Goal: Task Accomplishment & Management: Complete application form

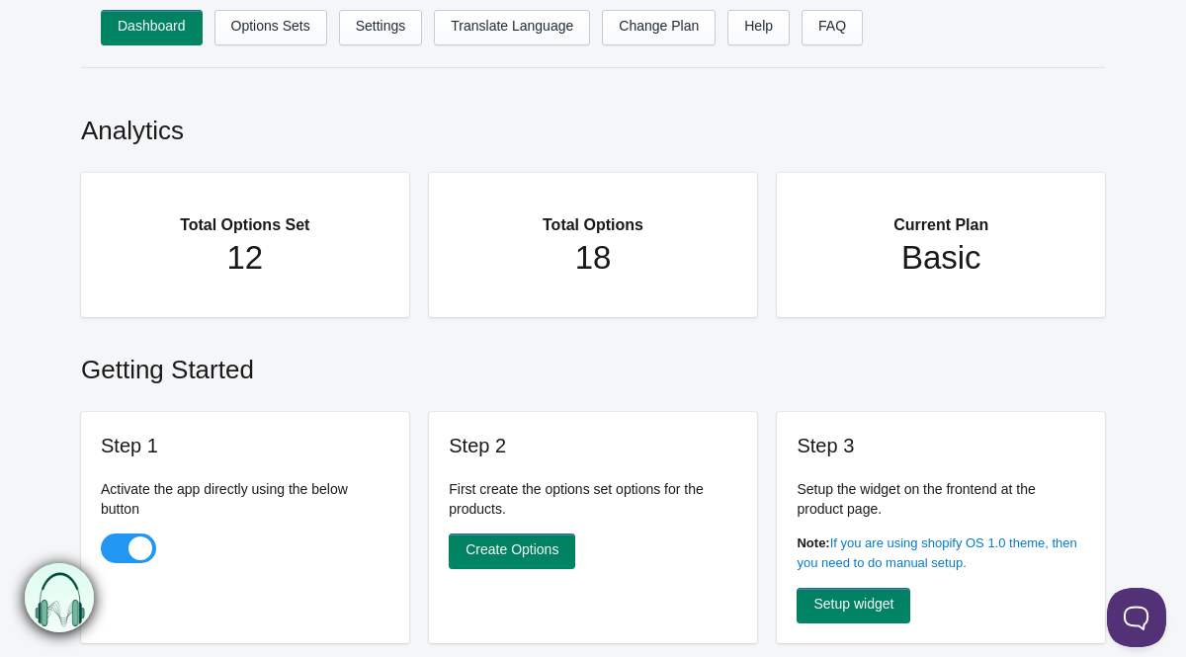
click at [430, 24] on ul "Dashboard Options Sets Settings Translate Language Change Plan Help FAQ Hook te…" at bounding box center [613, 33] width 1024 height 47
click at [393, 32] on link "Settings" at bounding box center [381, 28] width 84 height 36
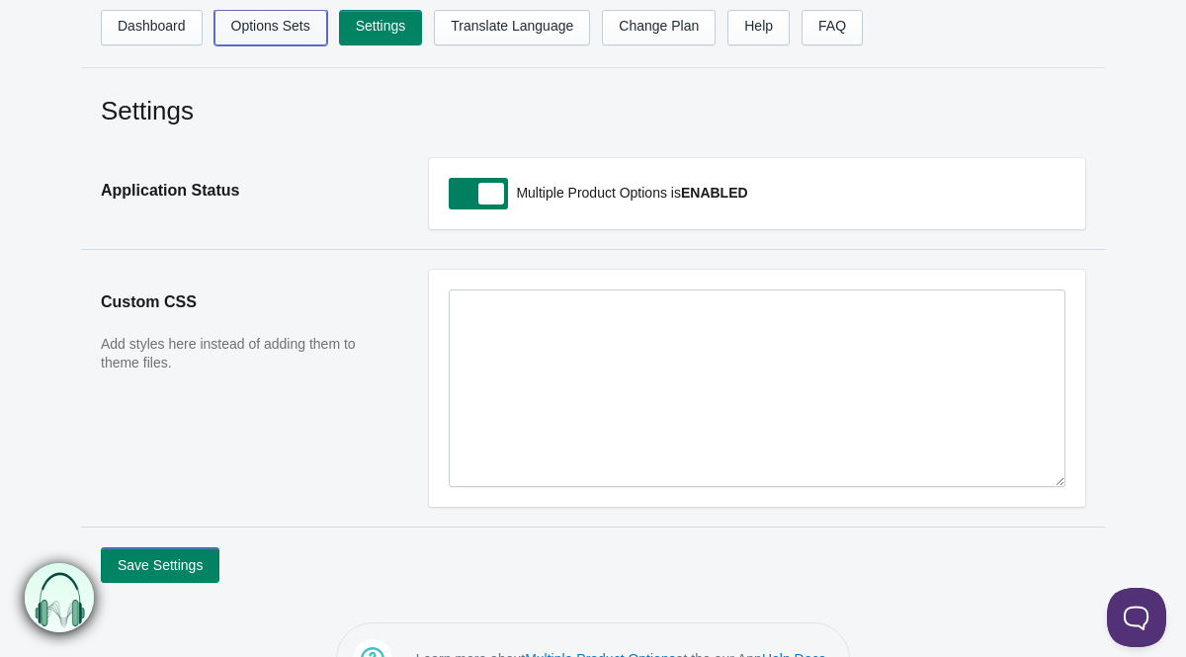
click at [275, 29] on link "Options Sets" at bounding box center [270, 28] width 113 height 36
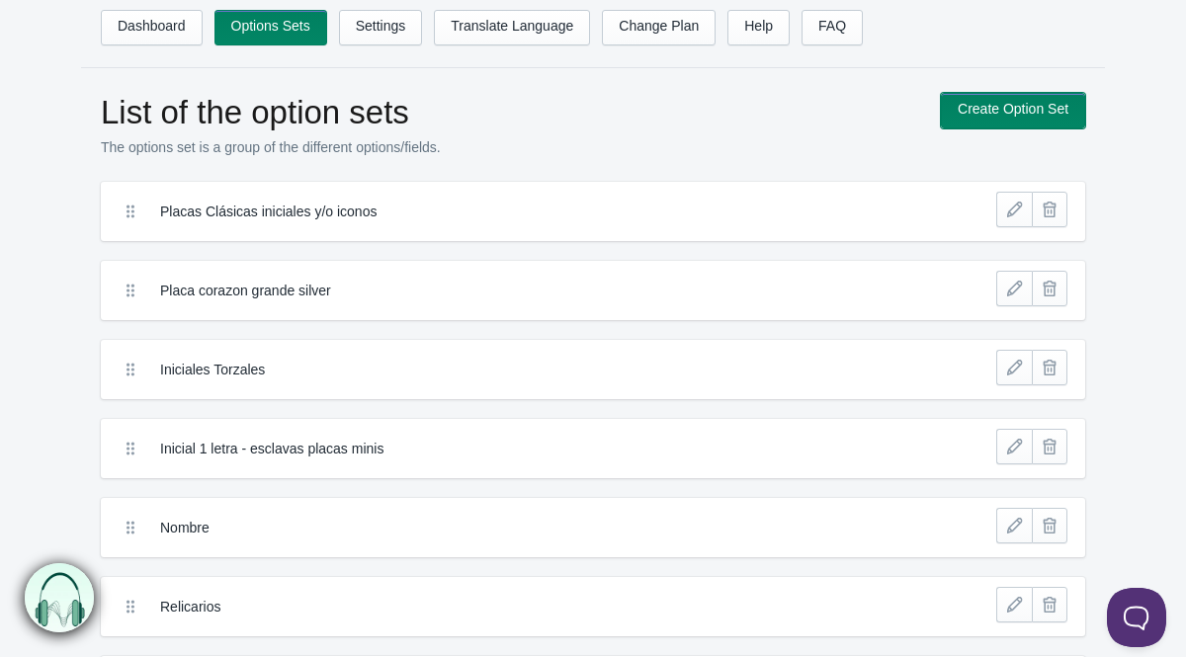
click at [964, 104] on link "Create Option Set" at bounding box center [1013, 111] width 144 height 36
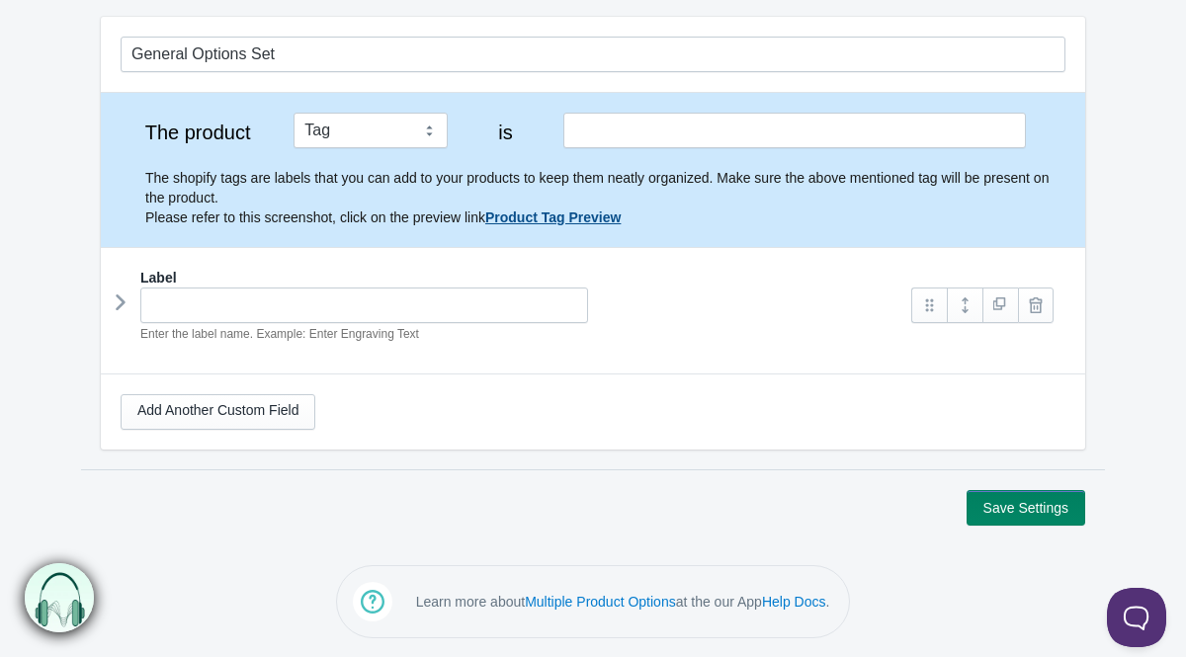
scroll to position [170, 0]
click at [121, 301] on icon at bounding box center [121, 302] width 0 height 30
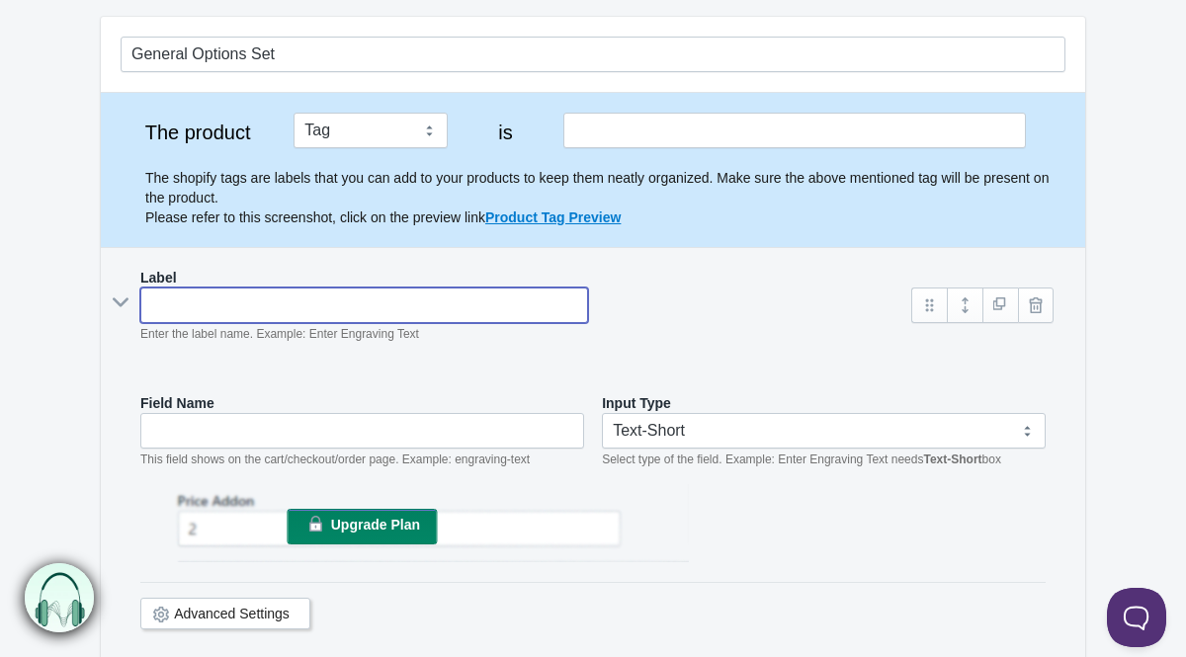
click at [199, 302] on input "text" at bounding box center [364, 305] width 448 height 36
type input "E"
type input "e"
type input "Et"
type input "et"
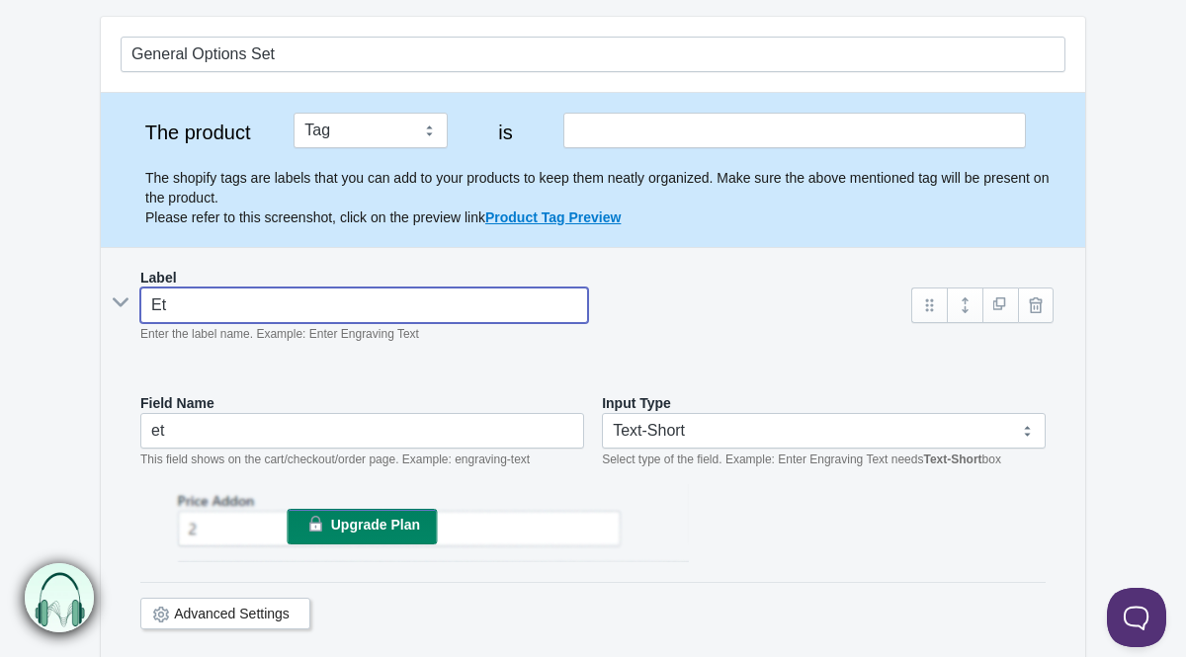
type input "Ete"
type input "ete"
type input "Eten"
type input "eten"
type input "Etensi"
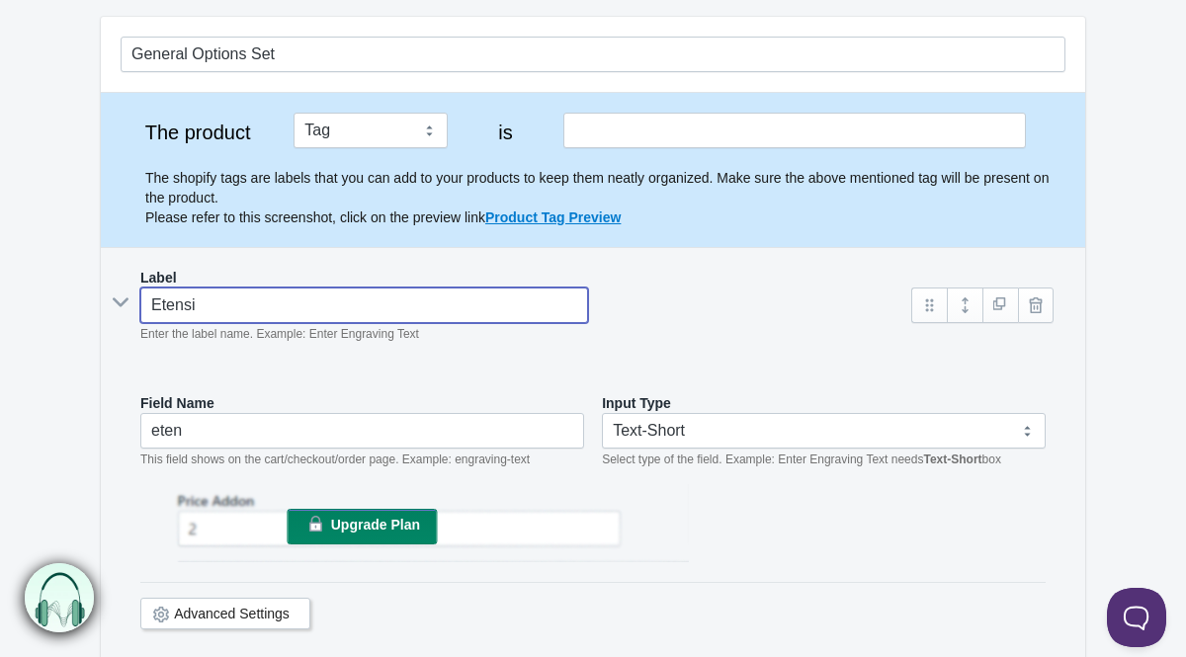
type input "etensi"
type input "Etens"
type input "etens"
type input "Eten"
type input "eten"
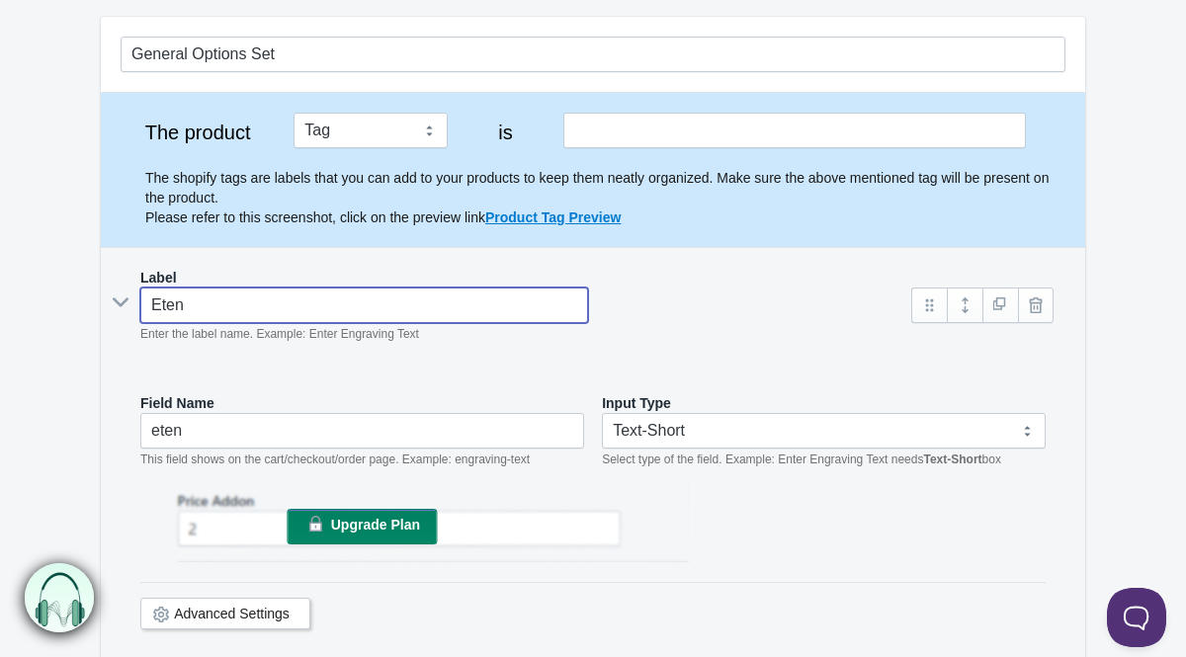
type input "Ete"
type input "ete"
type input "Et"
type input "et"
type input "E"
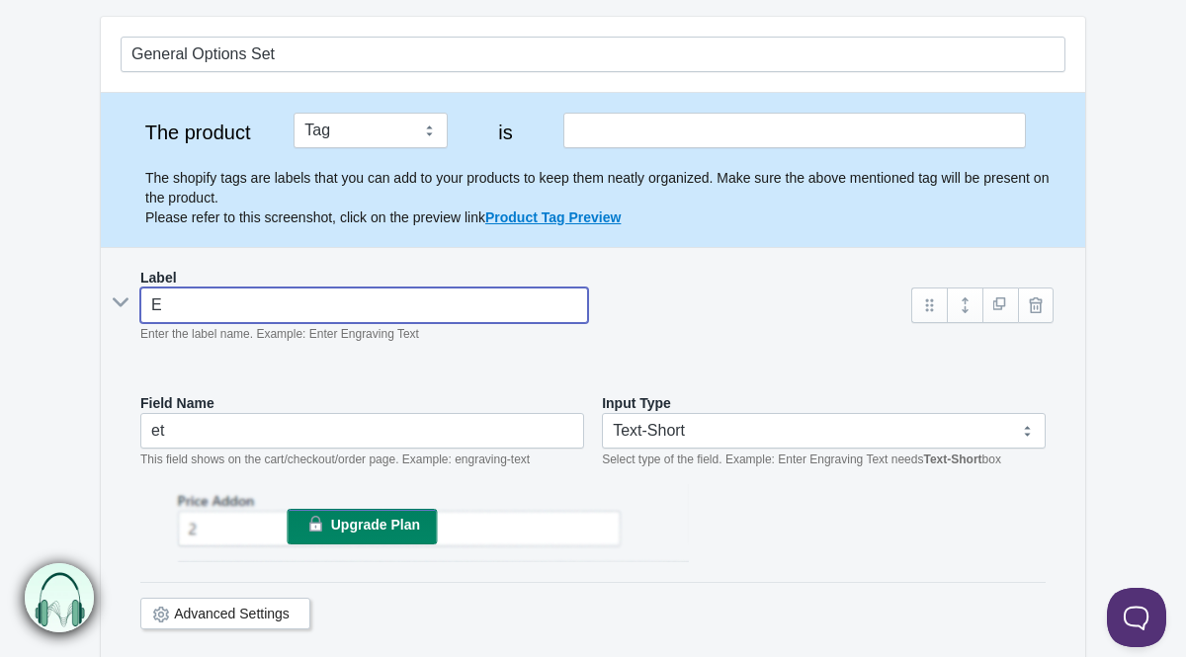
type input "e"
type input "Ex"
type input "ex"
type input "Exte"
type input "exte"
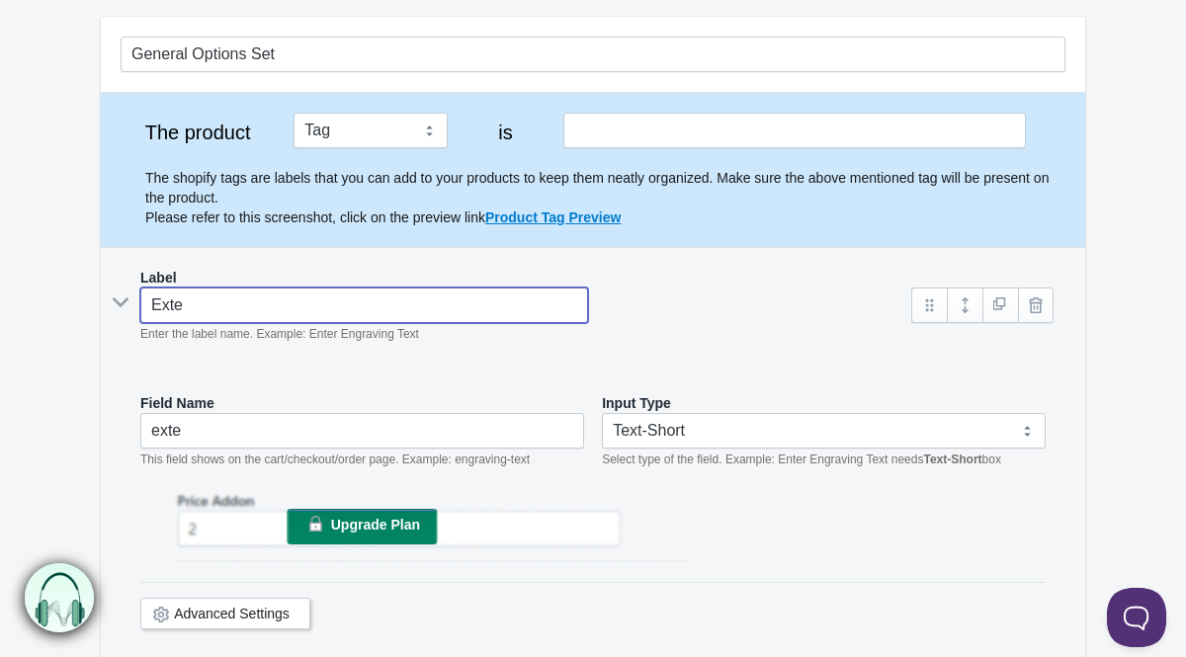
type input "Exten"
type input "exten"
type input "Extensi"
type input "extensi"
type input "Extensib"
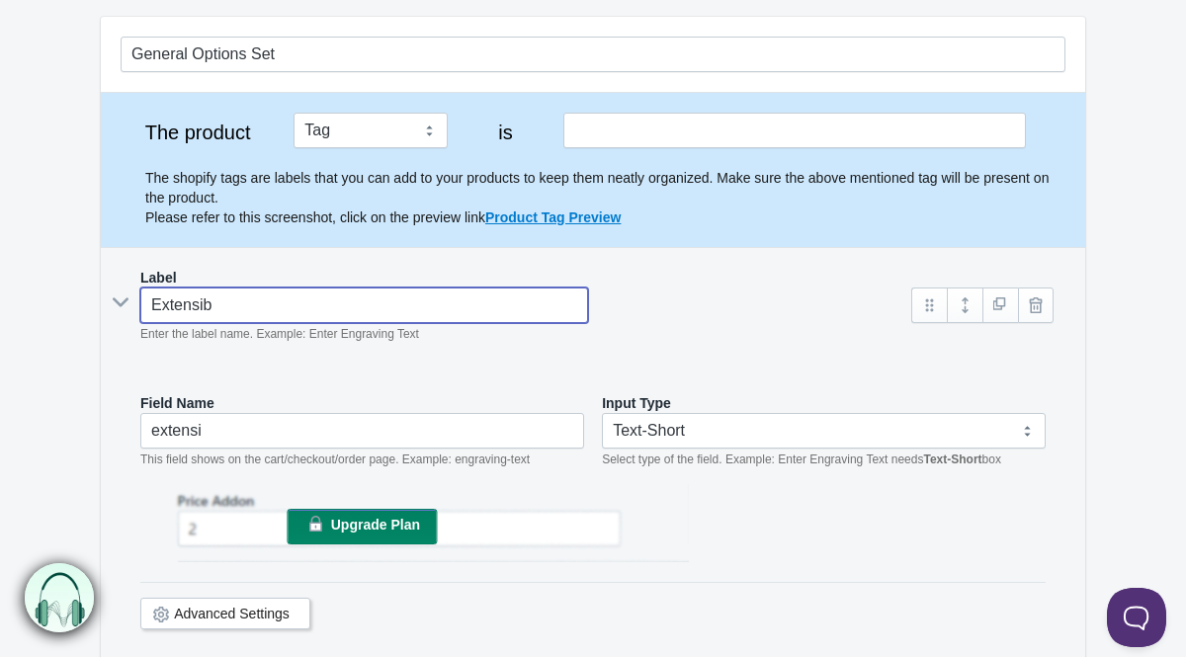
type input "extensib"
type input "Extensibl"
type input "extensibl"
type input "Extensible"
type input "extensible"
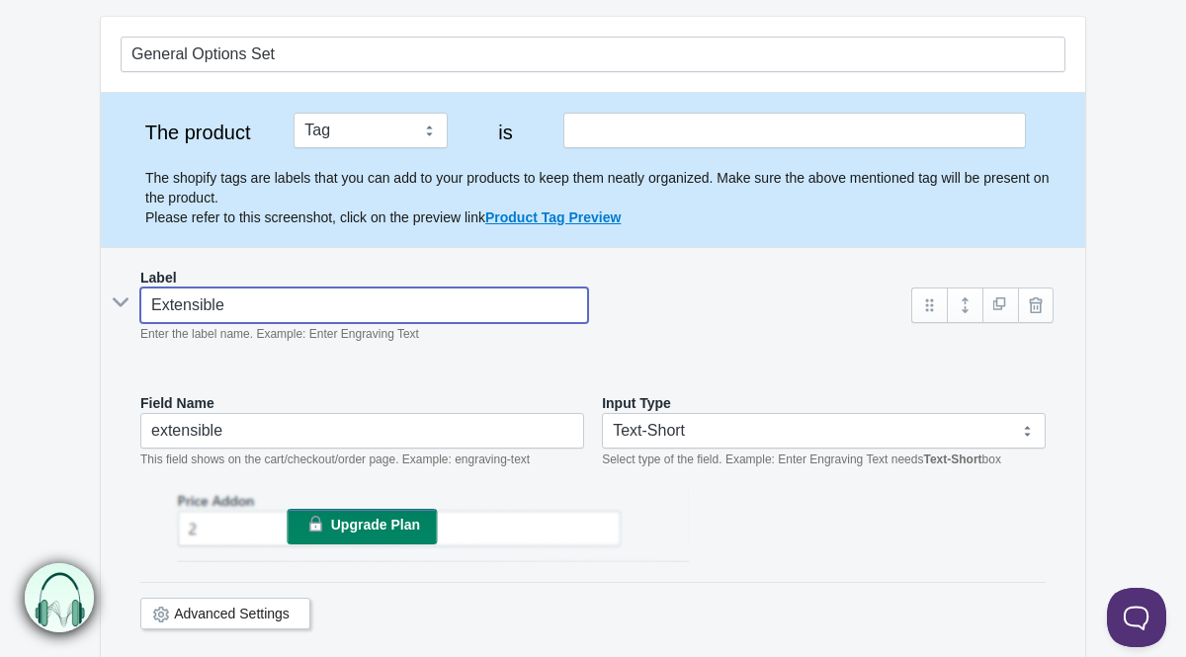
type input "Extensible"
type input "extensible-"
type input "Extensible 5"
type input "extensible--"
type input "Extensible 5c"
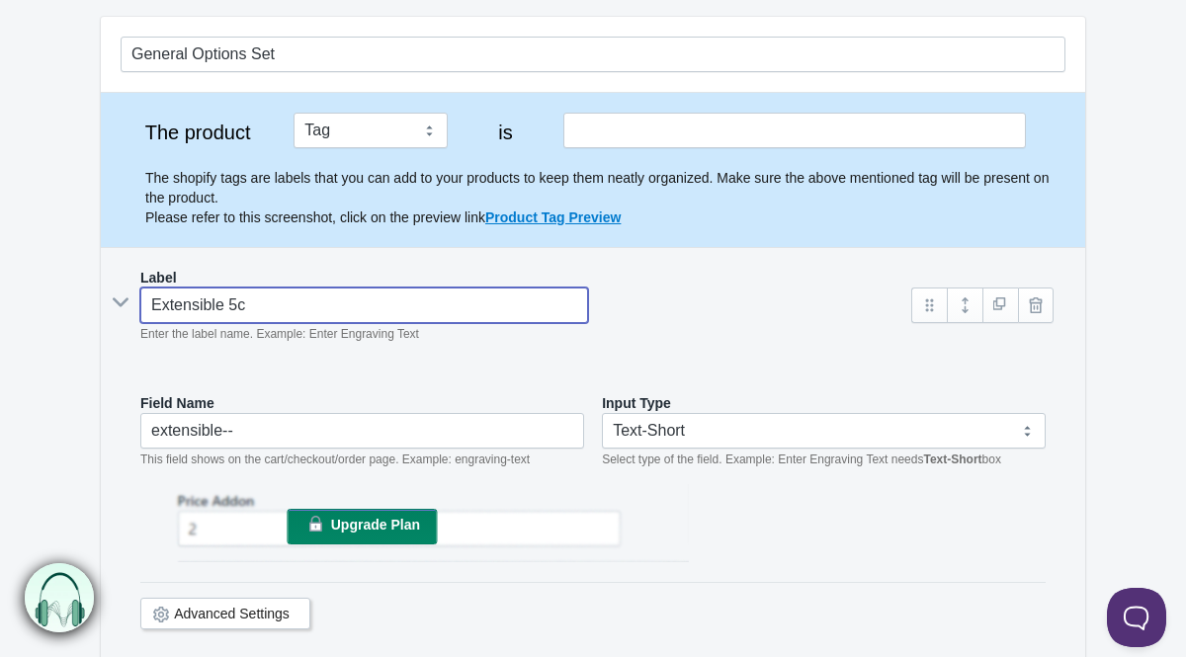
type input "extensible--c"
type input "Extensible 5cm"
type input "extensible--cm"
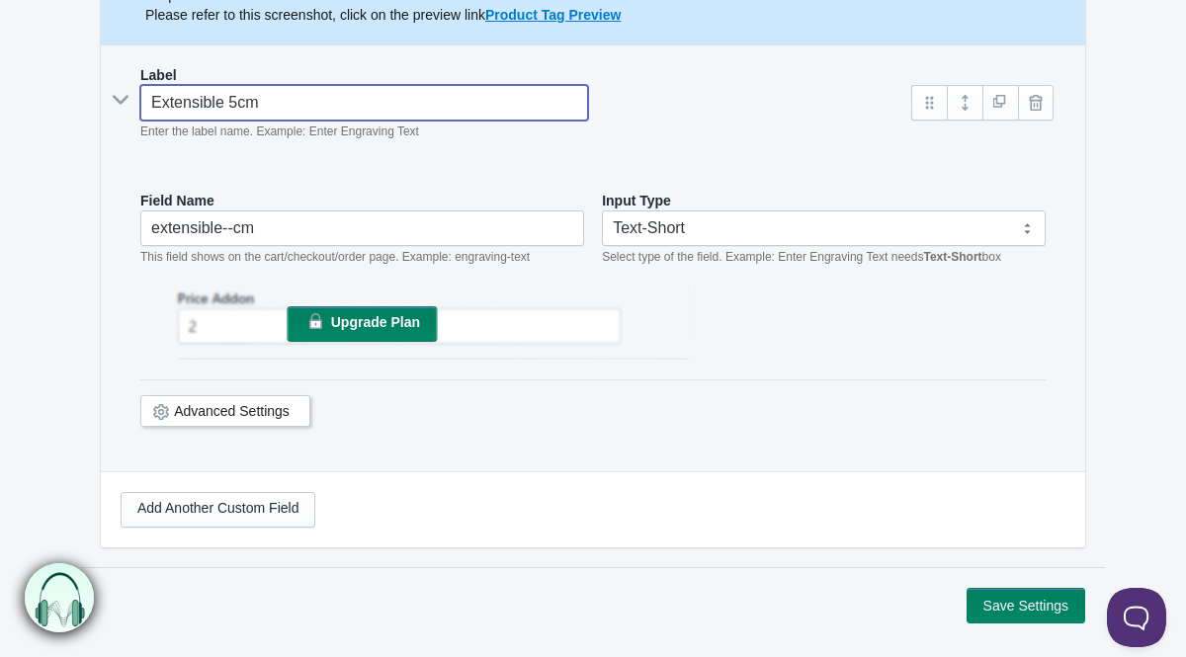
scroll to position [376, 0]
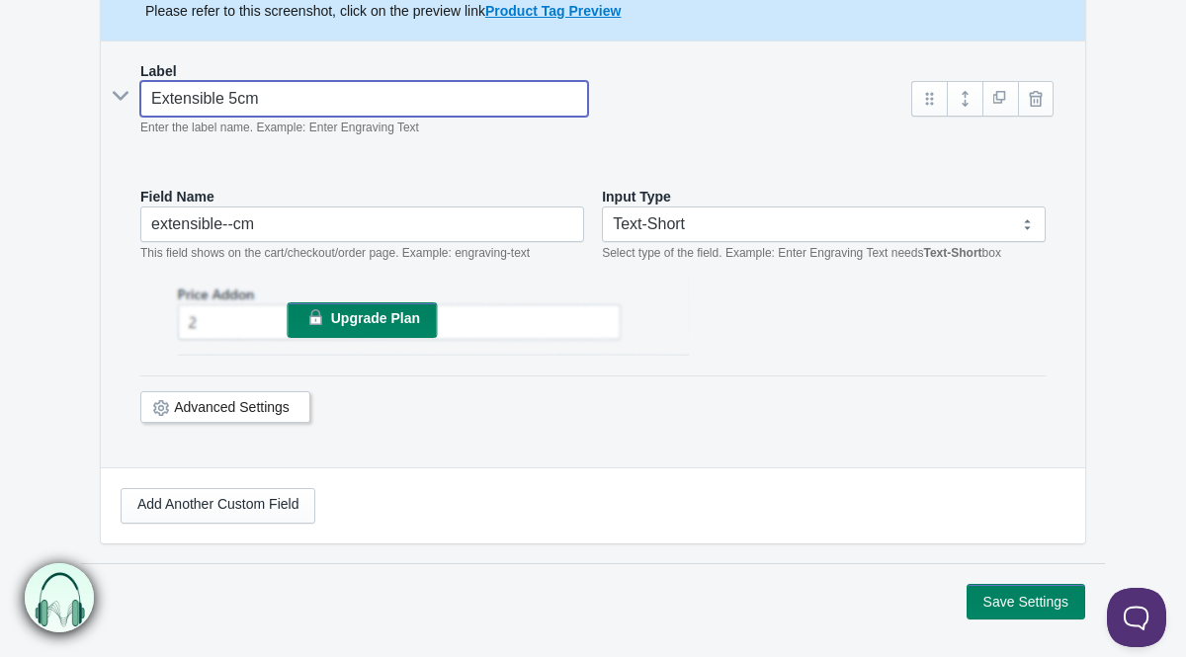
type input "Extensible 5cm"
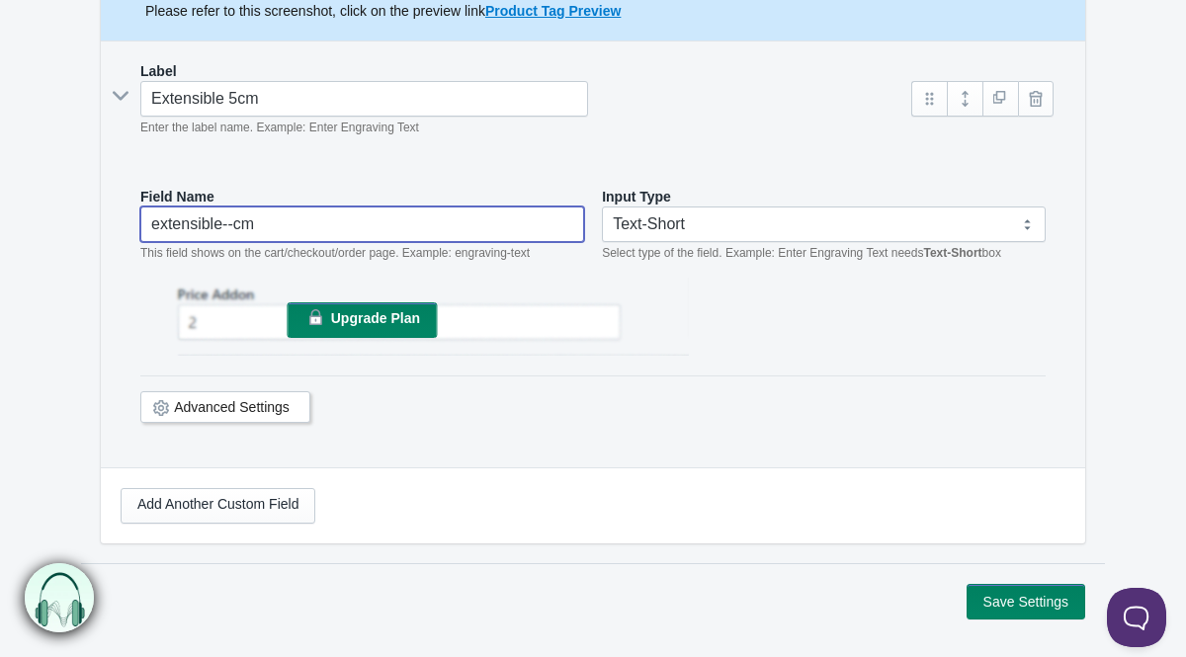
click at [285, 229] on input "extensible--cm" at bounding box center [362, 224] width 444 height 36
type input "extensible-"
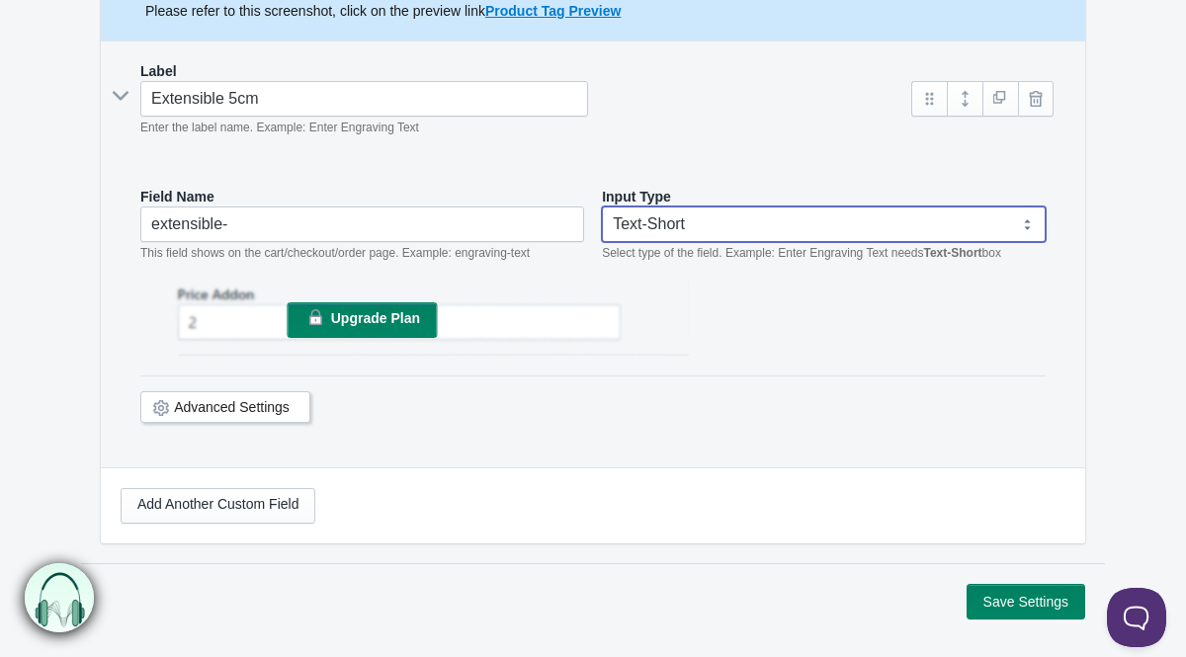
click at [688, 225] on select "Text-Short Text-Long Radio button Drop-down select Image Checkbox Datepicker" at bounding box center [824, 224] width 444 height 36
select select "4"
click at [602, 206] on select "Text-Short Text-Long Radio button Drop-down select Image Checkbox Datepicker" at bounding box center [824, 224] width 444 height 36
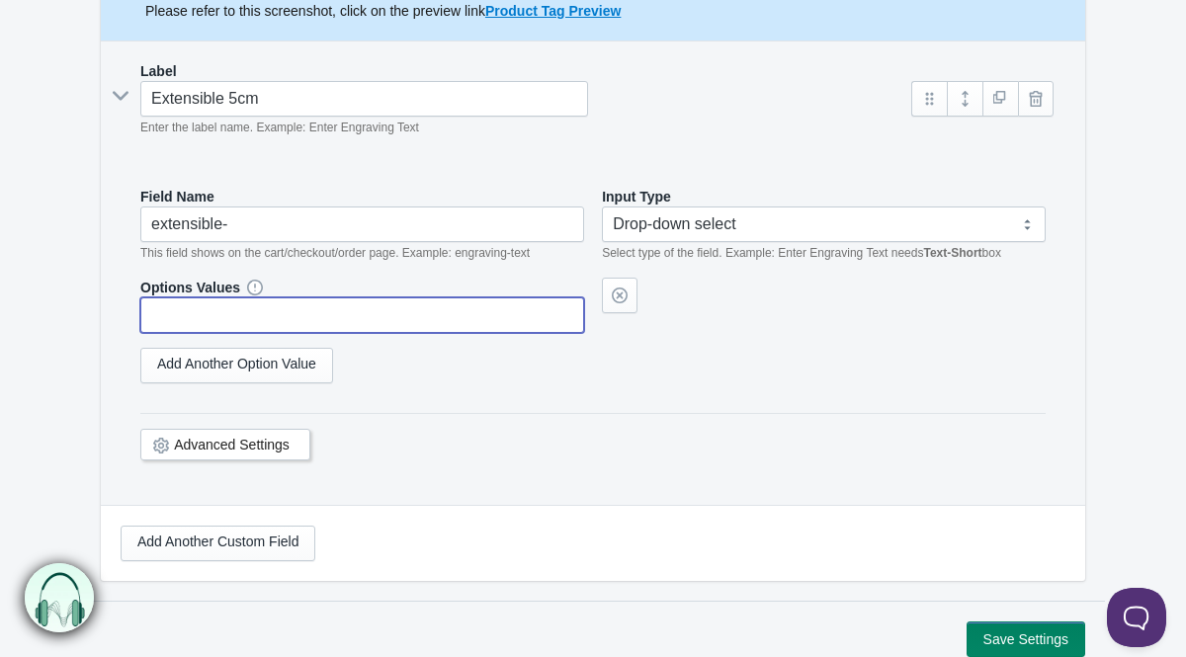
click at [361, 328] on input "text" at bounding box center [362, 315] width 444 height 36
click at [304, 363] on link "Add Another Option Value" at bounding box center [236, 366] width 193 height 36
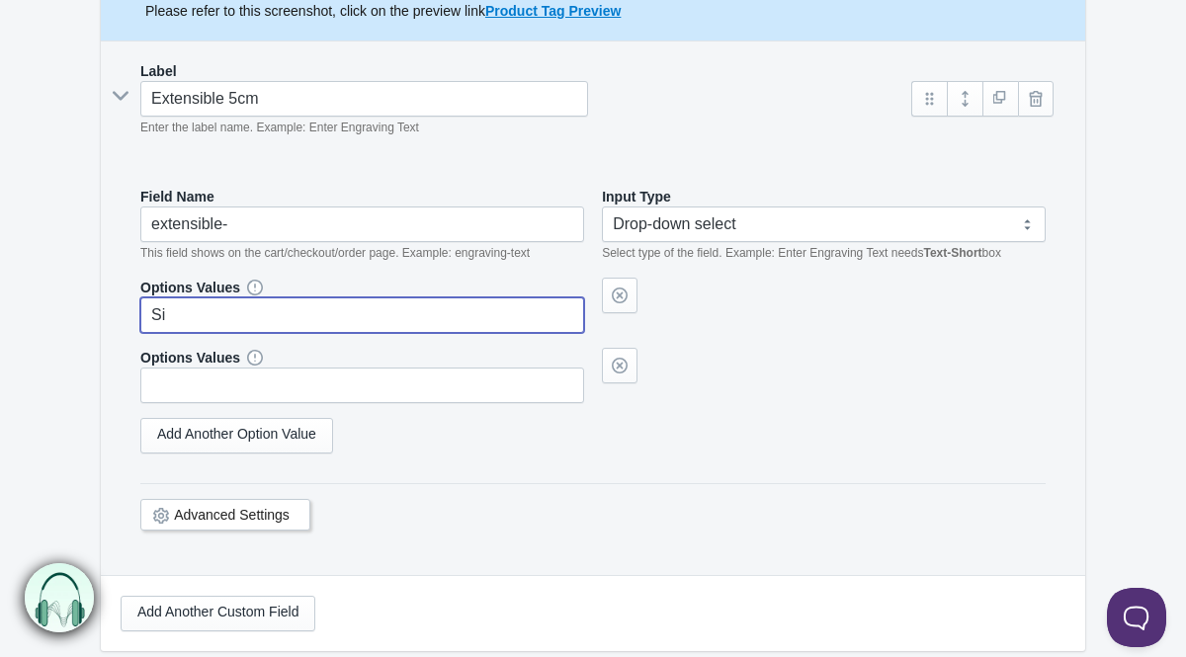
type input "Si"
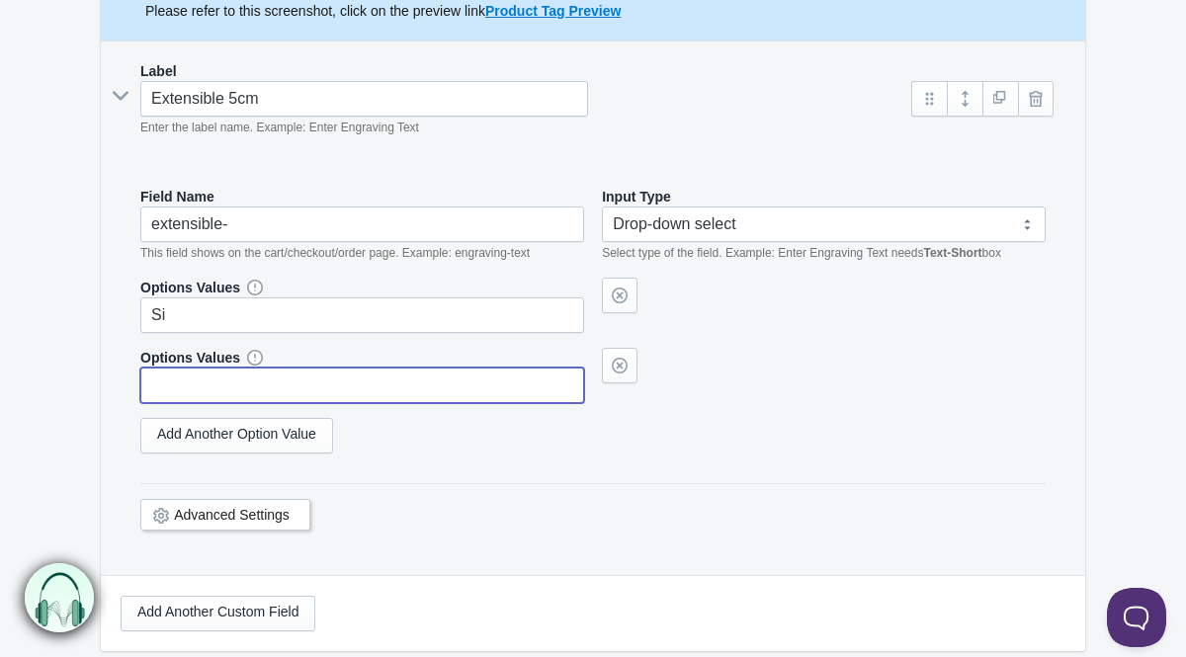
click at [276, 379] on input "text" at bounding box center [362, 386] width 444 height 36
click at [637, 372] on div at bounding box center [639, 366] width 74 height 36
click at [243, 522] on div "Advanced Settings" at bounding box center [225, 515] width 170 height 32
type input "No"
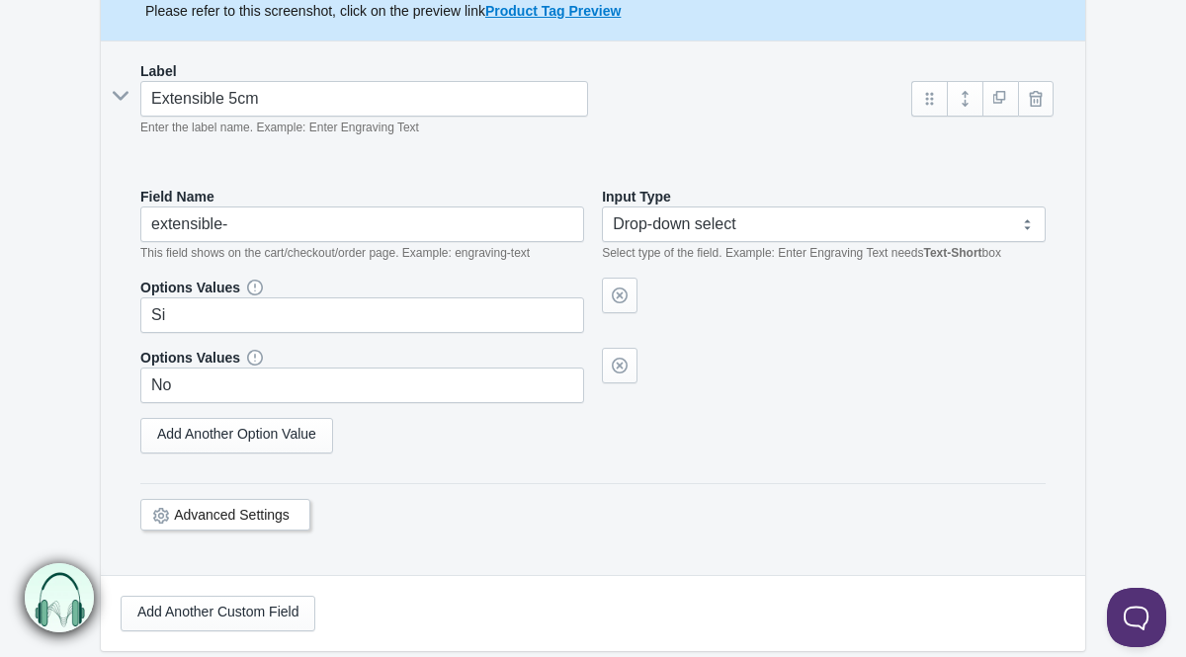
scroll to position [293, 0]
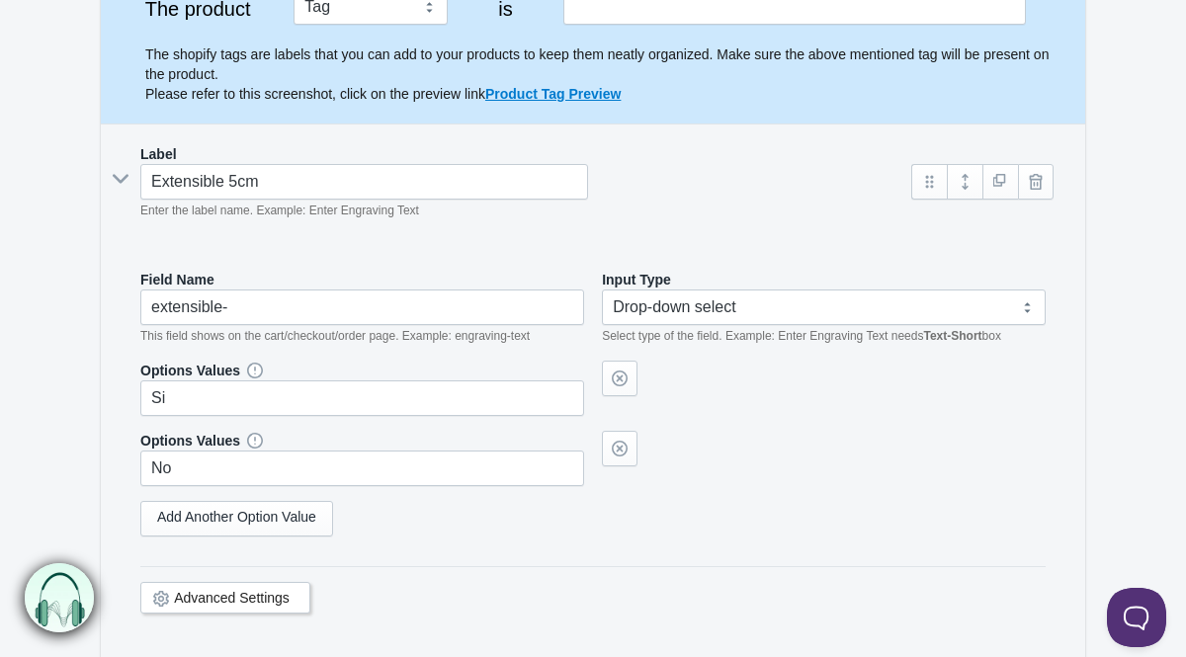
select select "4"
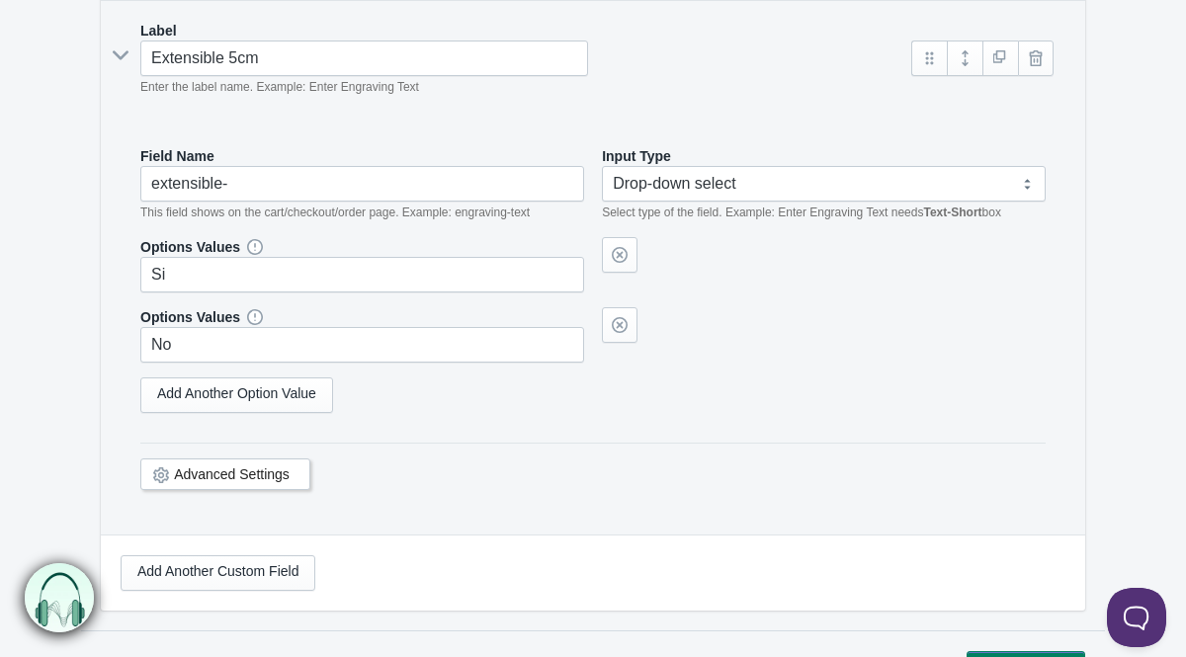
scroll to position [465, 0]
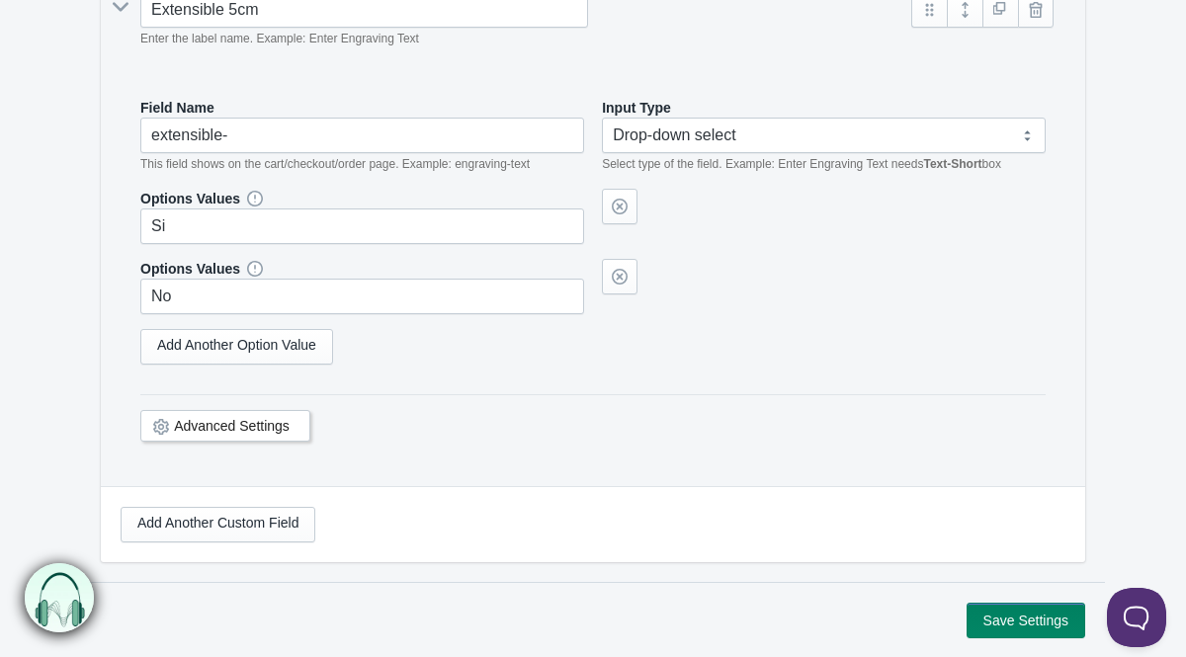
click at [150, 417] on div "Advanced Settings" at bounding box center [225, 426] width 170 height 32
click at [200, 422] on link "Advanced Settings" at bounding box center [232, 426] width 116 height 16
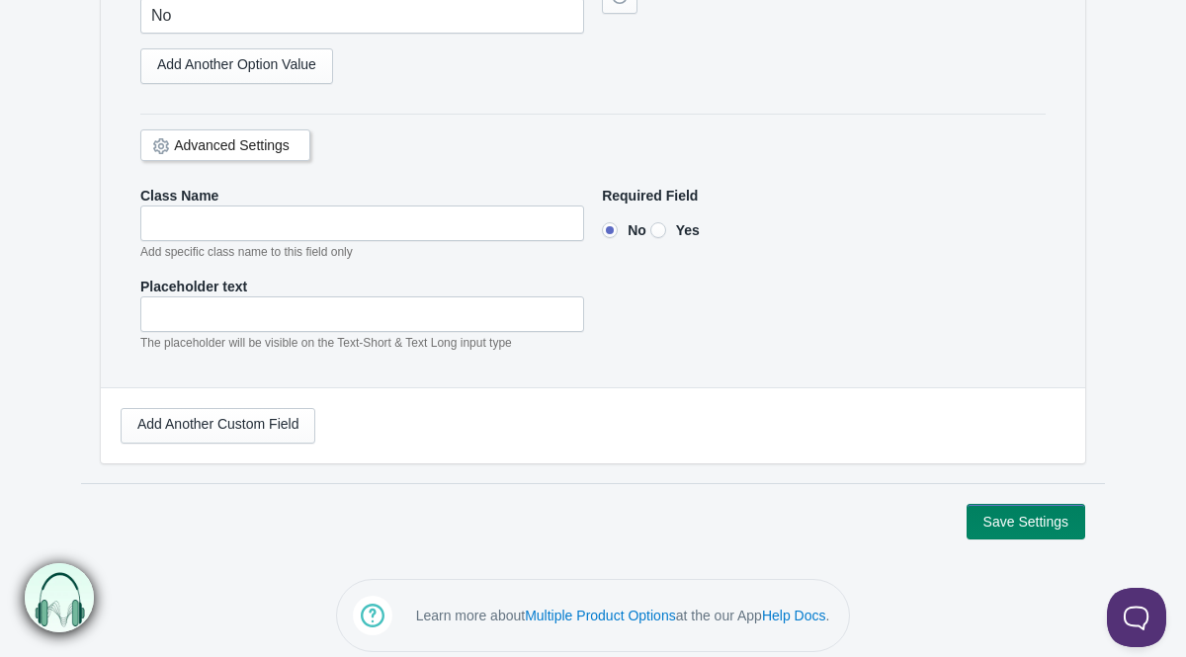
scroll to position [748, 0]
click at [195, 431] on link "Add Another Custom Field" at bounding box center [218, 424] width 195 height 36
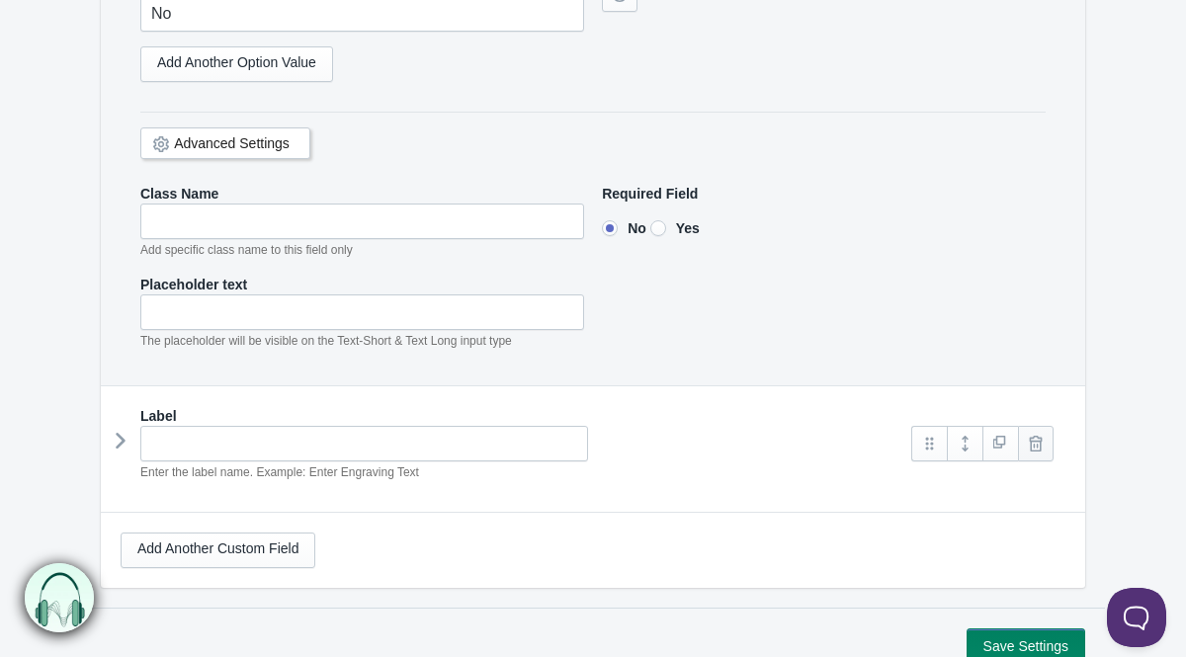
click at [1047, 440] on link at bounding box center [1036, 444] width 36 height 36
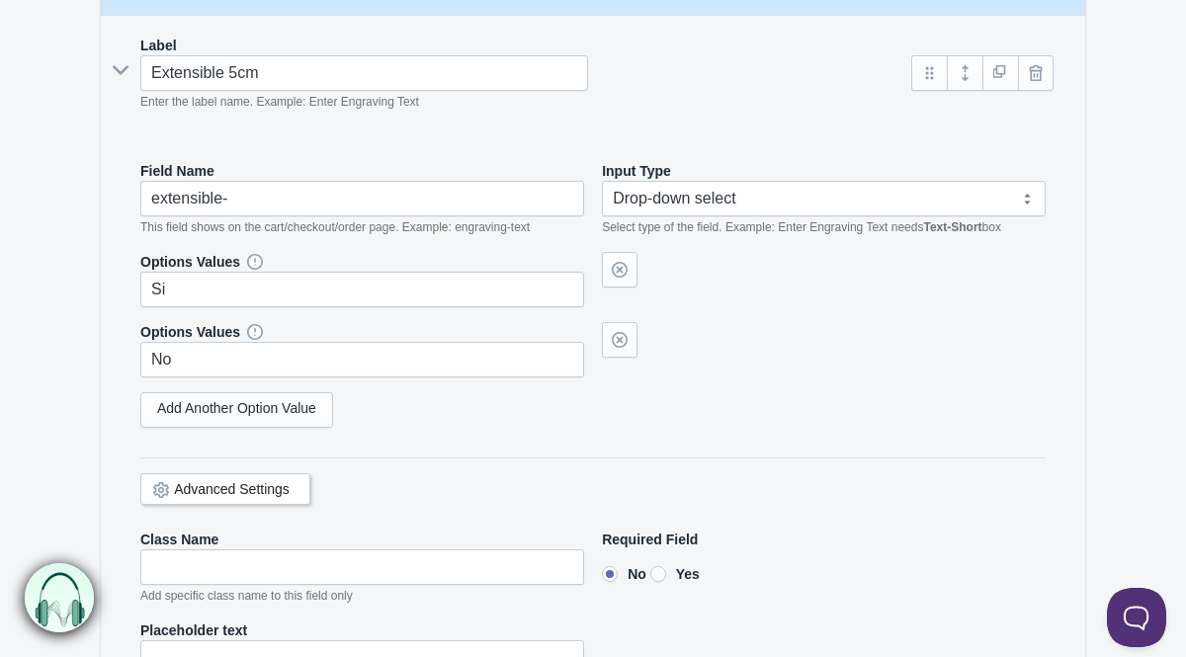
scroll to position [406, 0]
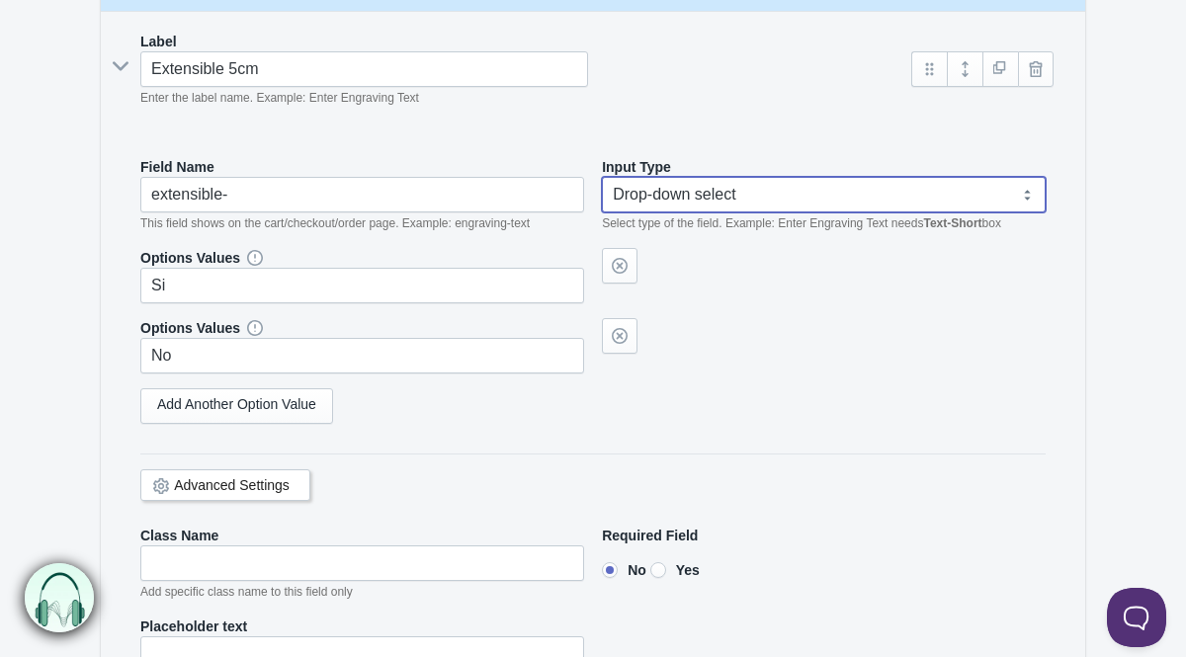
click at [894, 199] on select "Text-Short Text-Long Radio button Drop-down select Image Checkbox Datepicker" at bounding box center [824, 195] width 444 height 36
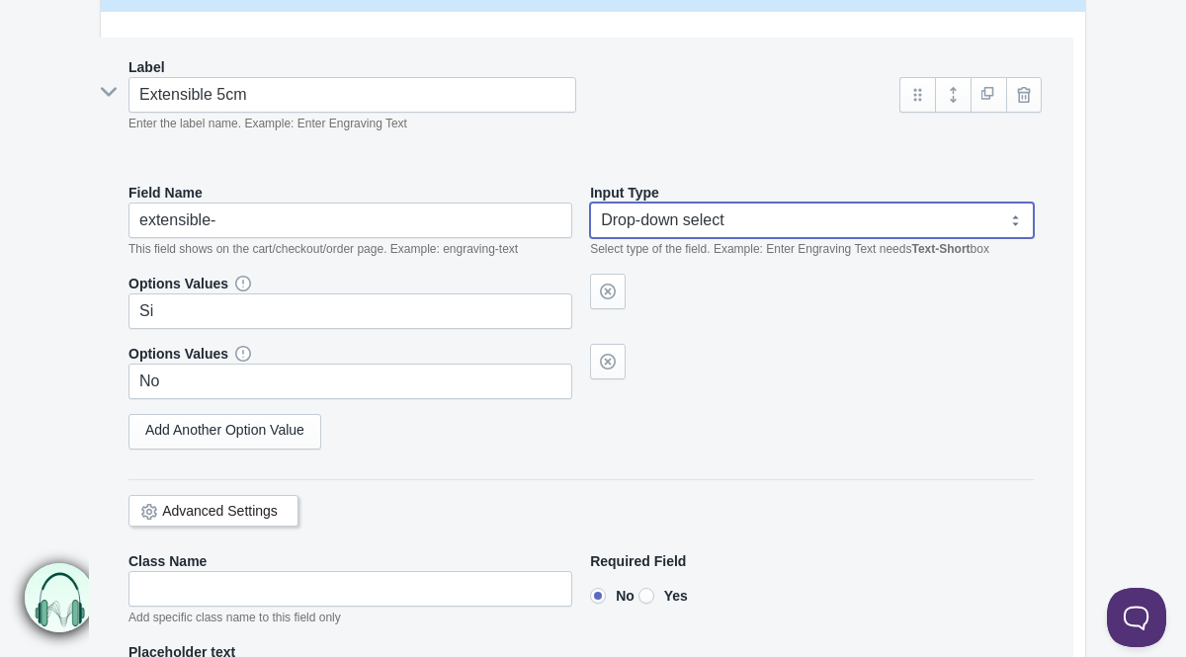
drag, startPoint x: 926, startPoint y: 73, endPoint x: 914, endPoint y: 98, distance: 27.4
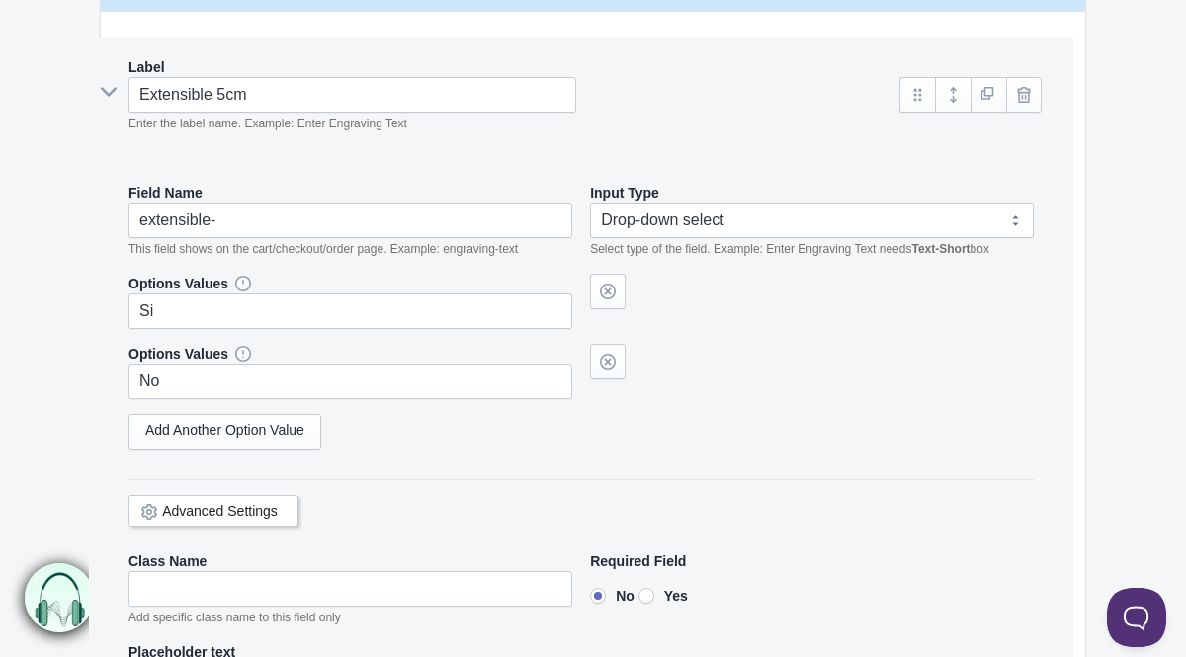
select select "4"
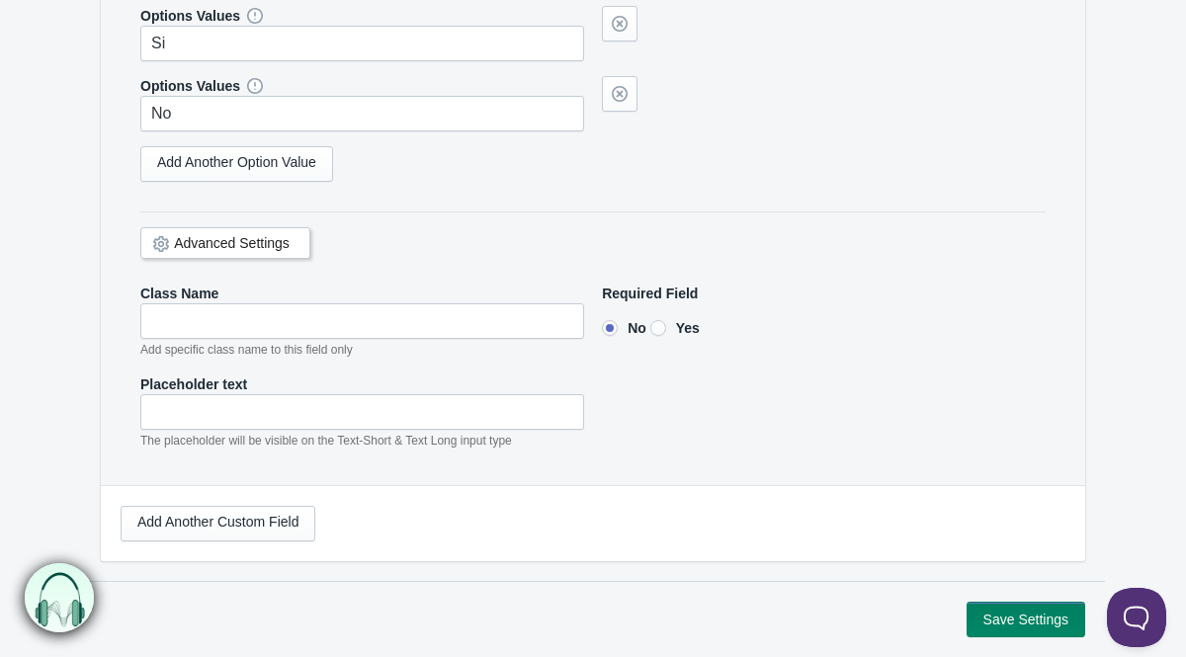
scroll to position [651, 0]
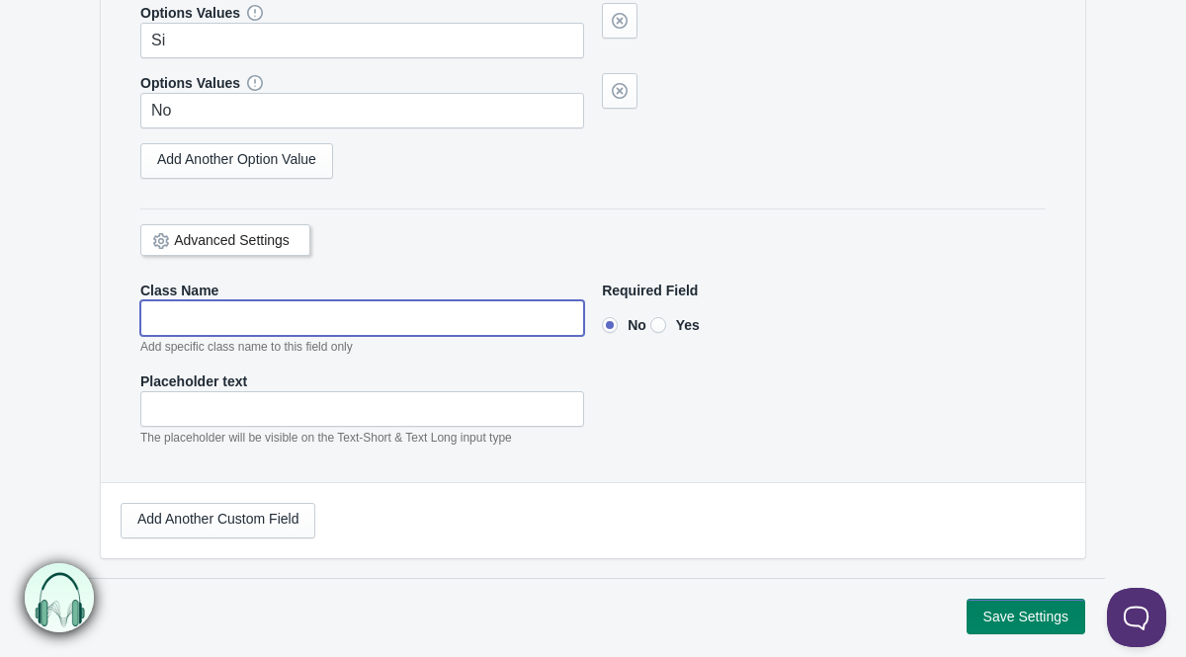
click at [302, 319] on input"] "text" at bounding box center [362, 318] width 444 height 36
click at [116, 398] on div "Label Extensible 5cm Enter the label name. Example: Enter Engraving Text Field …" at bounding box center [593, 124] width 984 height 715
click at [106, 336] on div "Label Extensible 5cm Enter the label name. Example: Enter Engraving Text Field …" at bounding box center [593, 124] width 984 height 715
click at [197, 239] on link "Advanced Settings" at bounding box center [232, 240] width 116 height 16
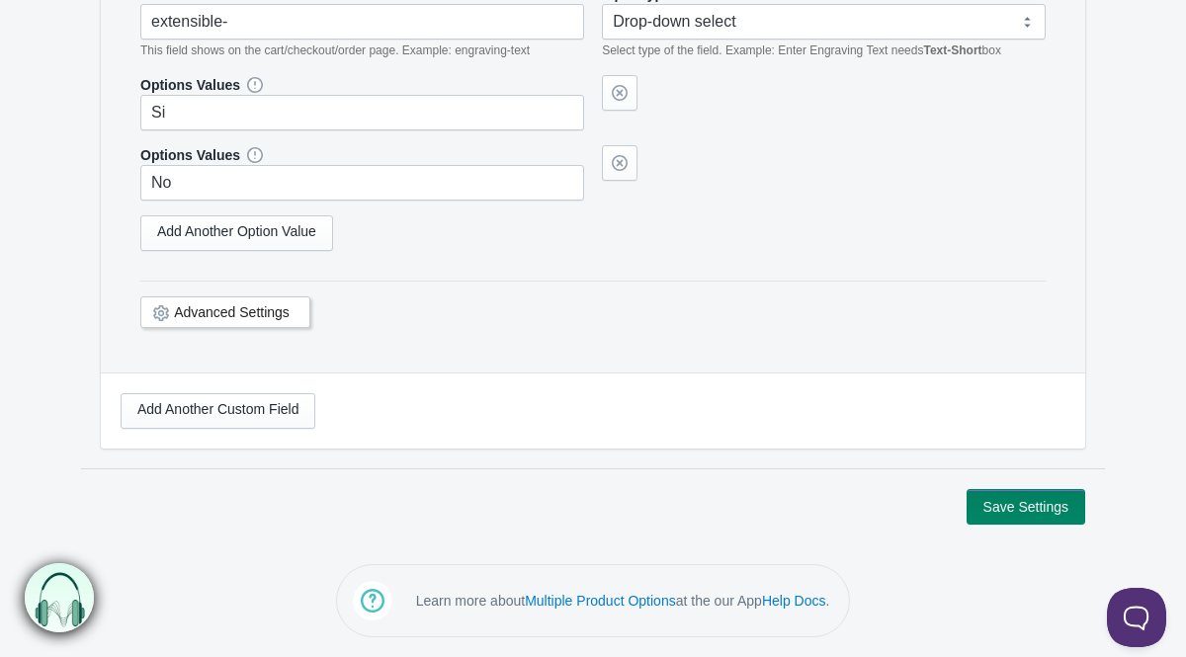
scroll to position [578, 0]
click at [212, 306] on link "Advanced Settings" at bounding box center [232, 313] width 116 height 16
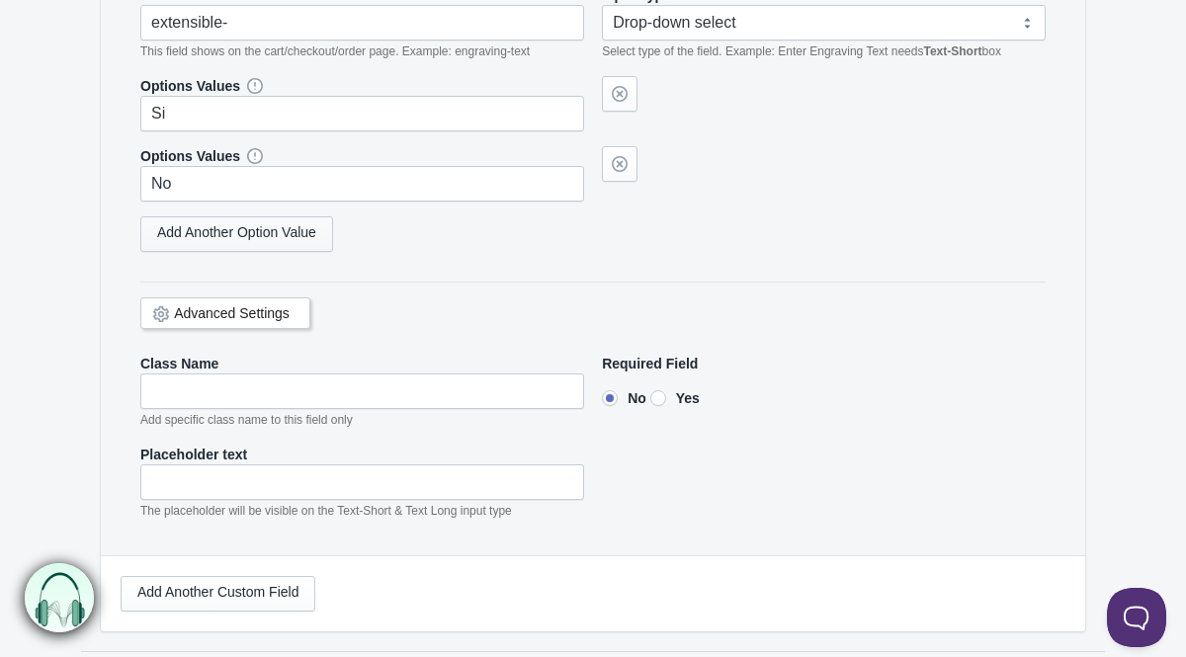
click at [217, 238] on link "Add Another Option Value" at bounding box center [236, 234] width 193 height 36
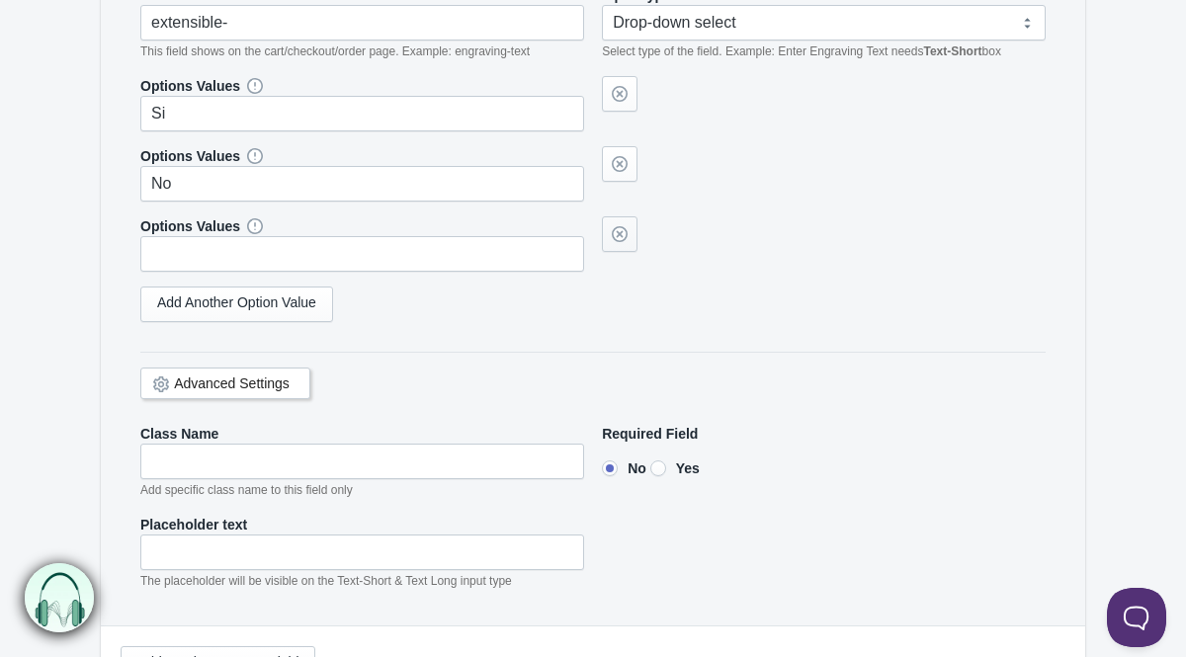
click at [614, 239] on link at bounding box center [620, 234] width 36 height 36
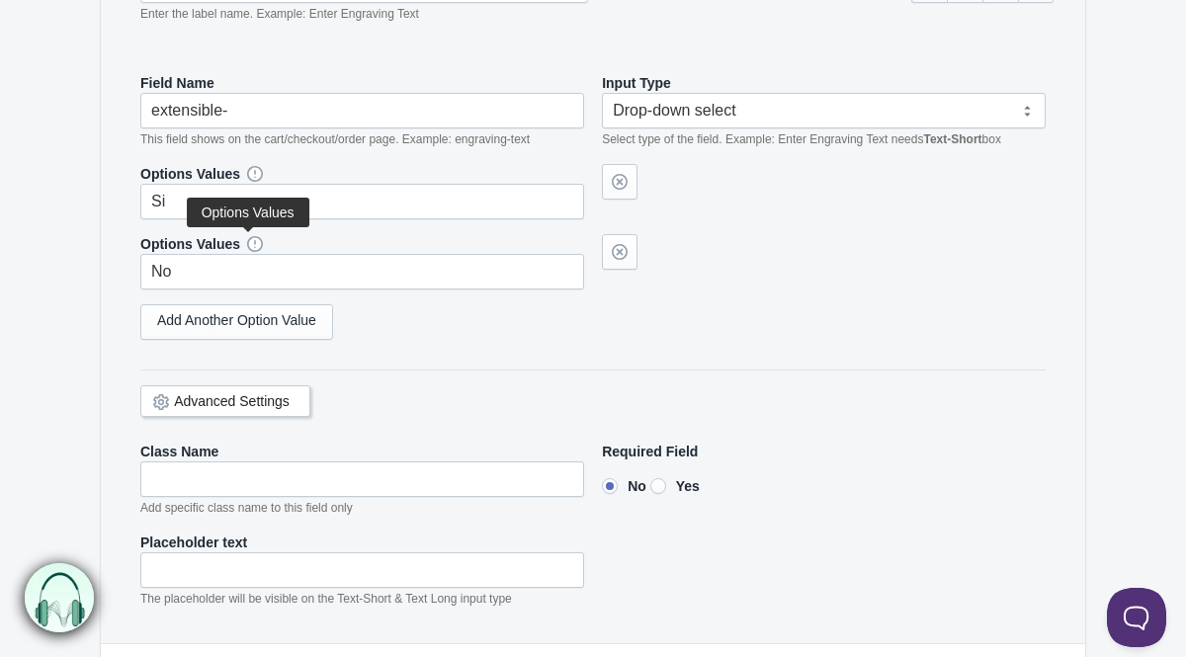
scroll to position [745, 0]
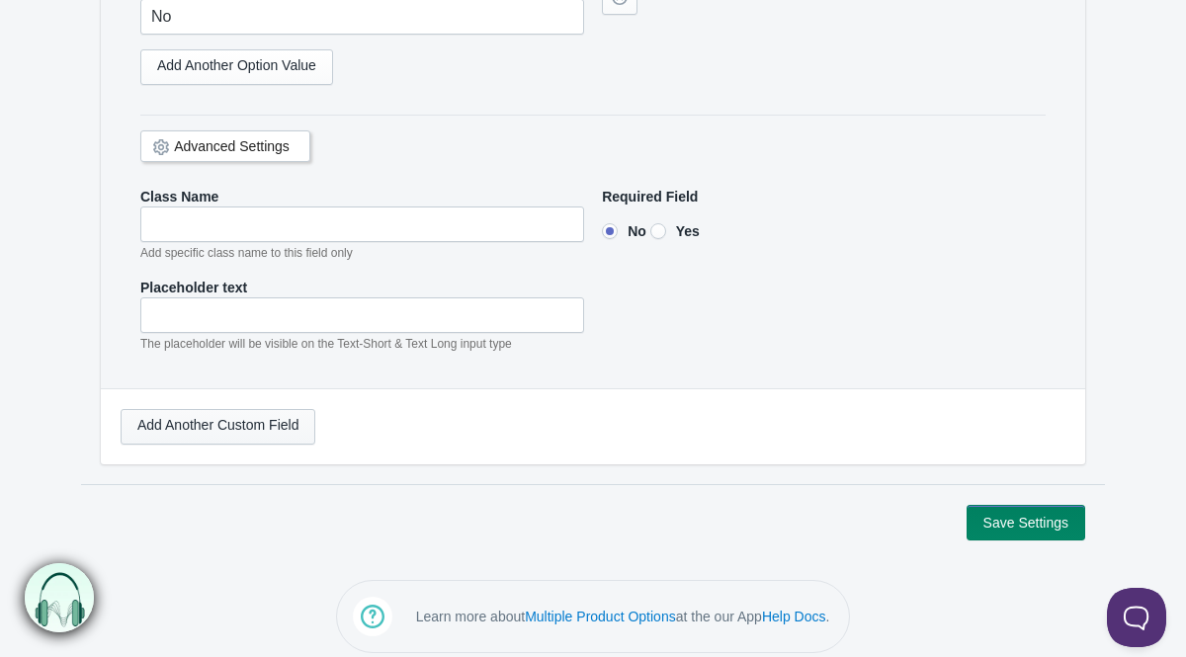
click at [242, 433] on link "Add Another Custom Field" at bounding box center [218, 427] width 195 height 36
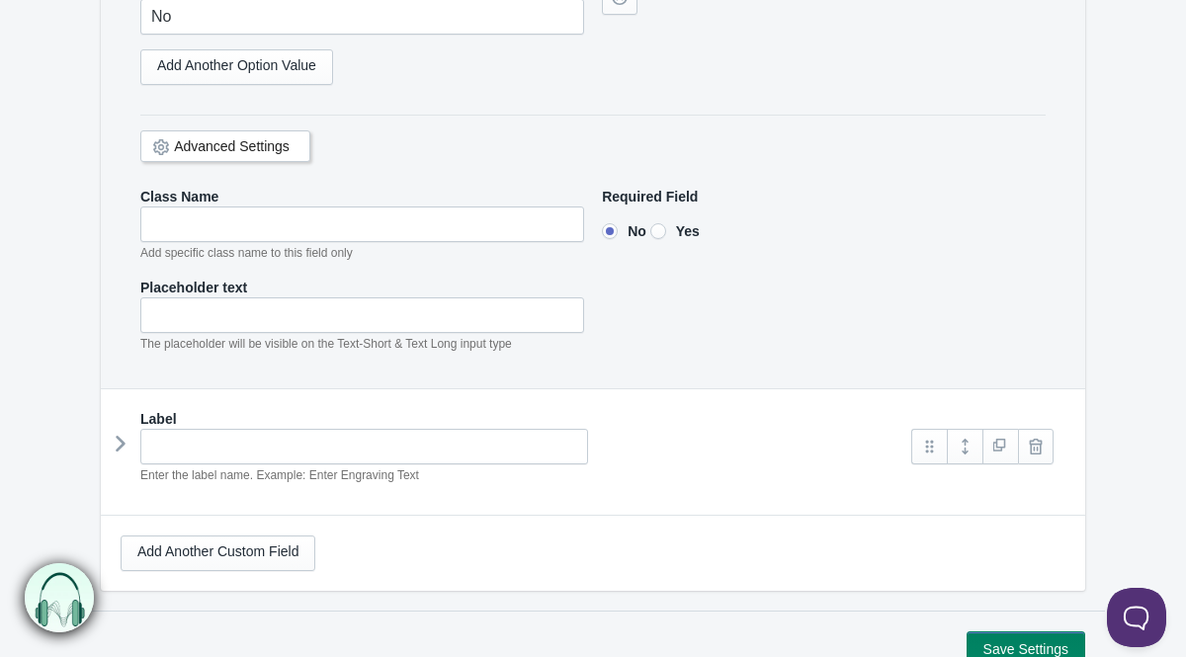
click at [121, 451] on icon at bounding box center [121, 444] width 0 height 30
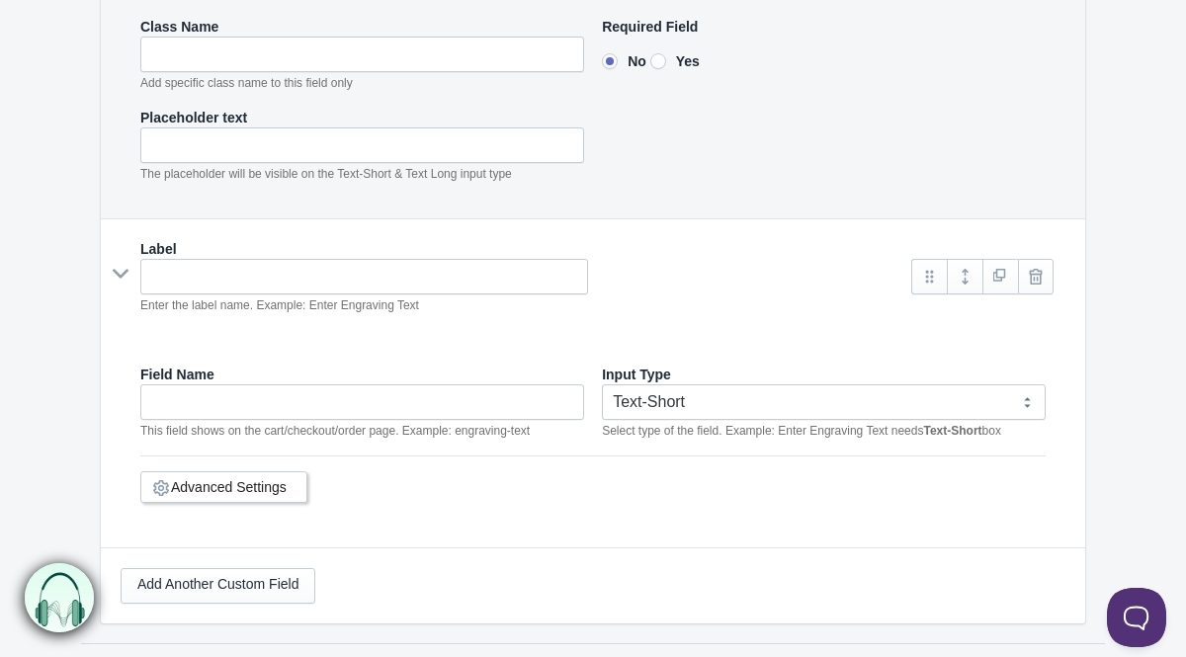
scroll to position [716, 0]
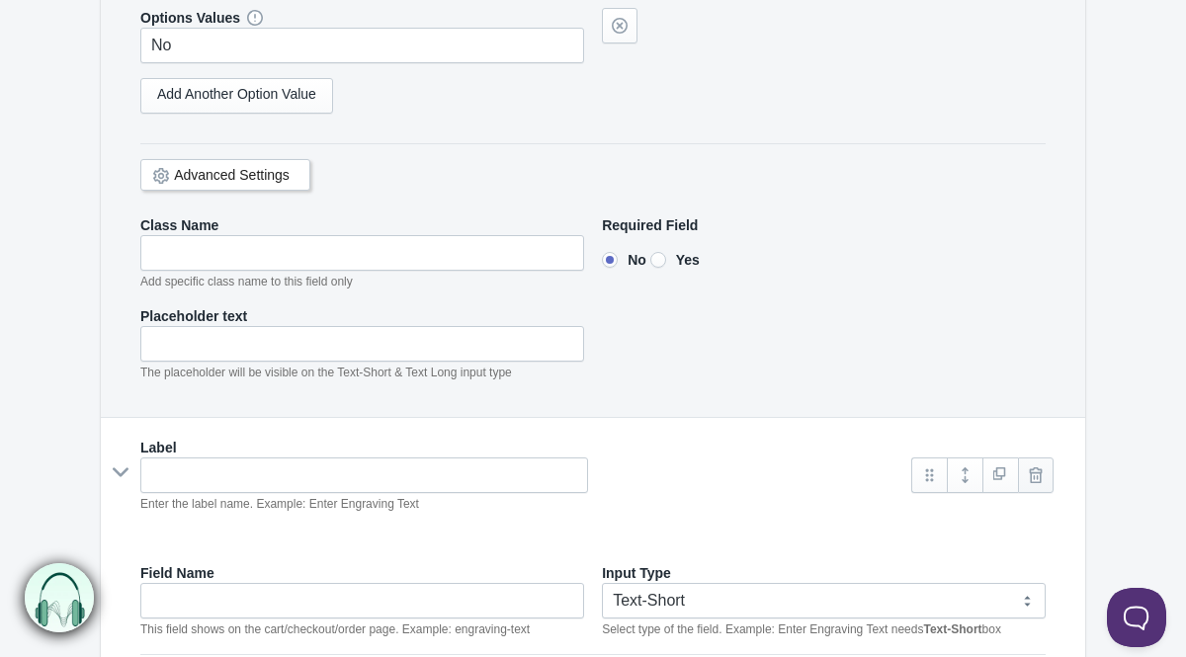
click at [1035, 481] on link at bounding box center [1036, 475] width 36 height 36
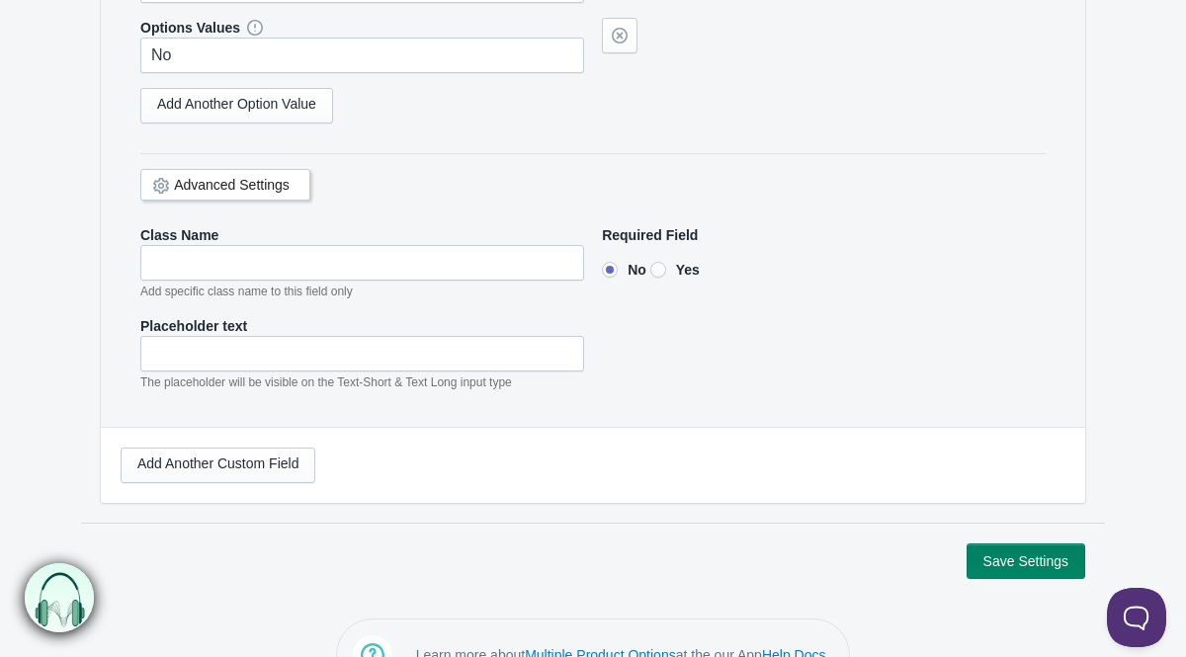
scroll to position [708, 0]
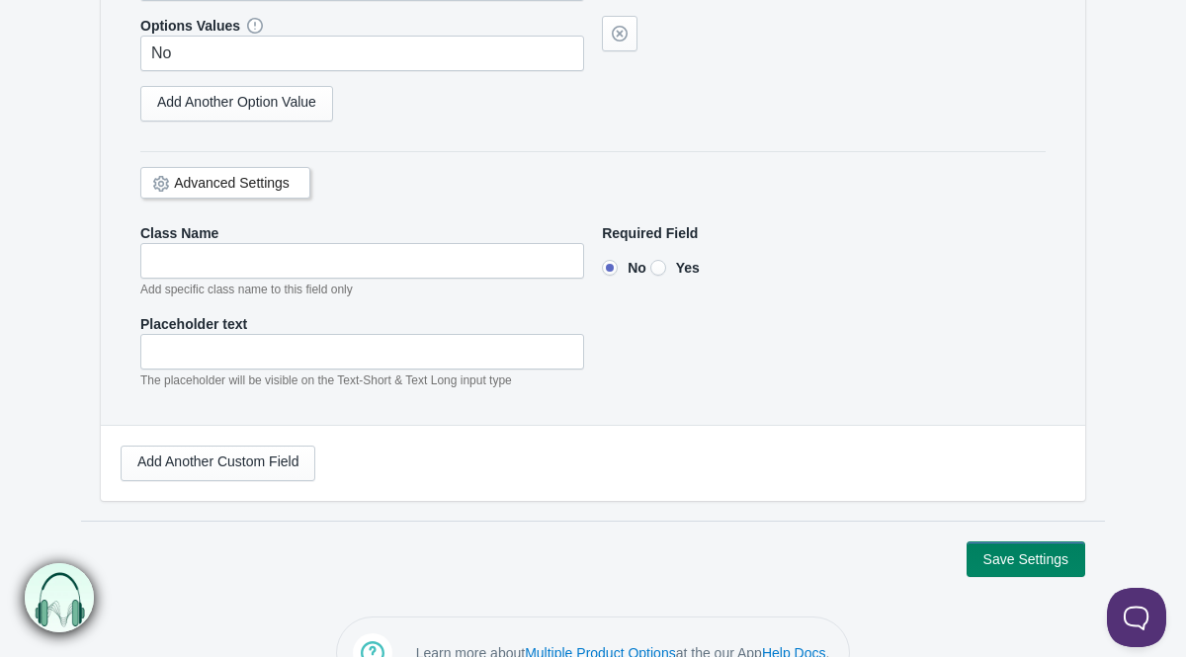
click at [271, 180] on link "Advanced Settings" at bounding box center [232, 183] width 116 height 16
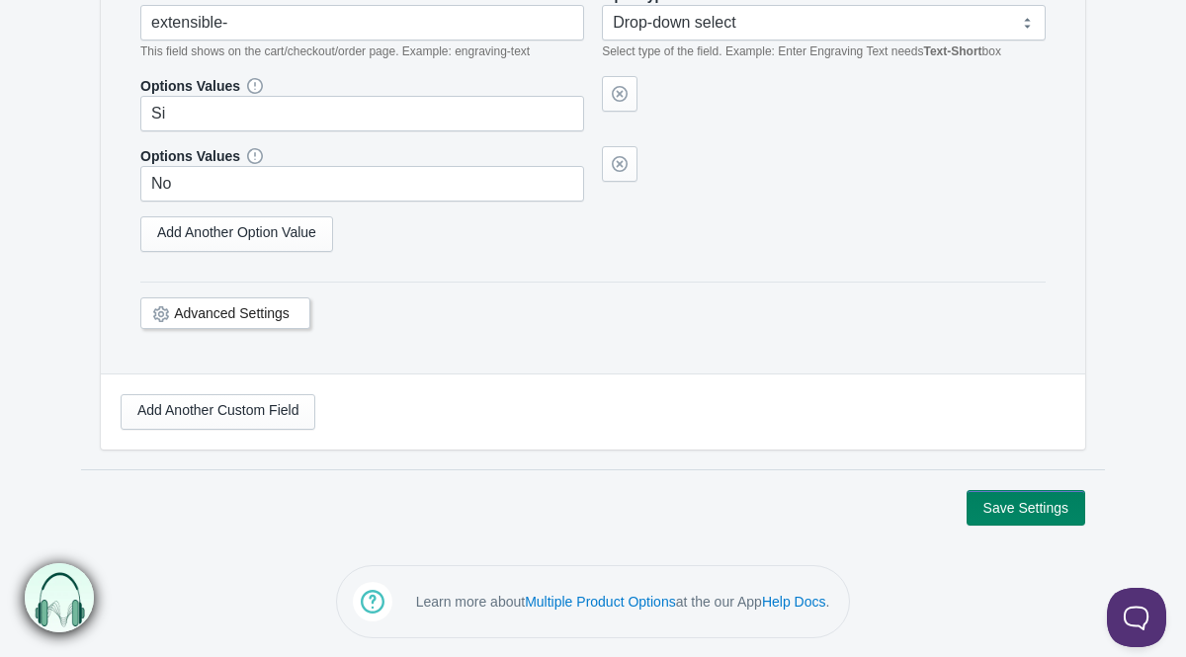
click at [283, 318] on link "Advanced Settings" at bounding box center [232, 313] width 116 height 16
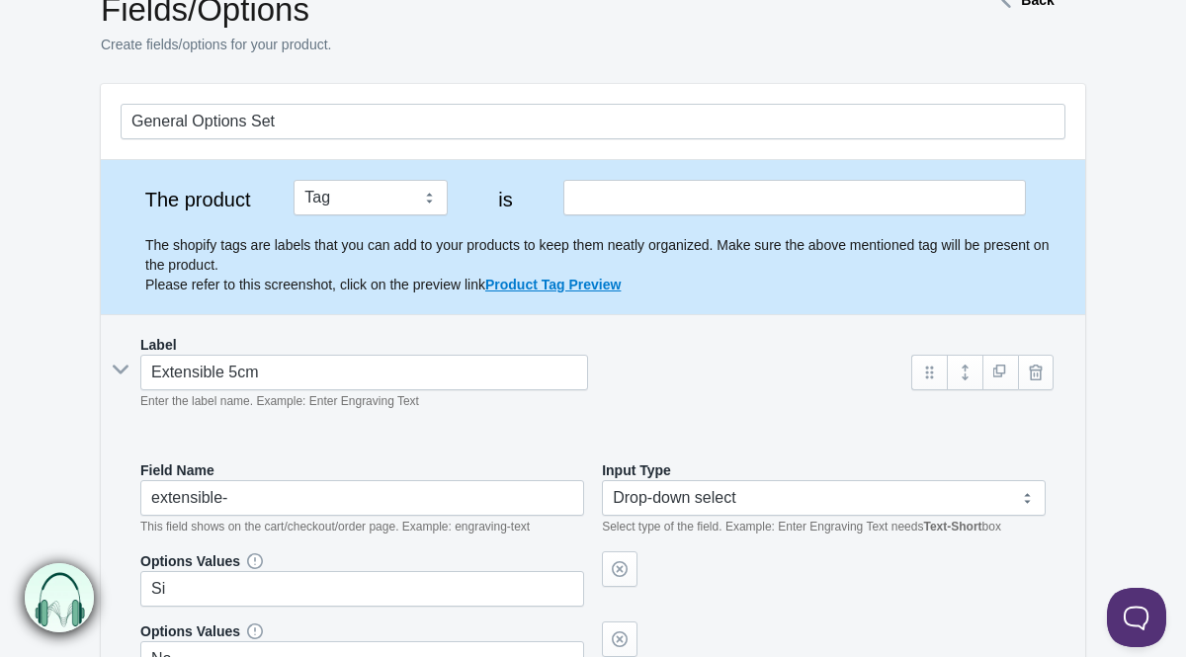
scroll to position [0, 0]
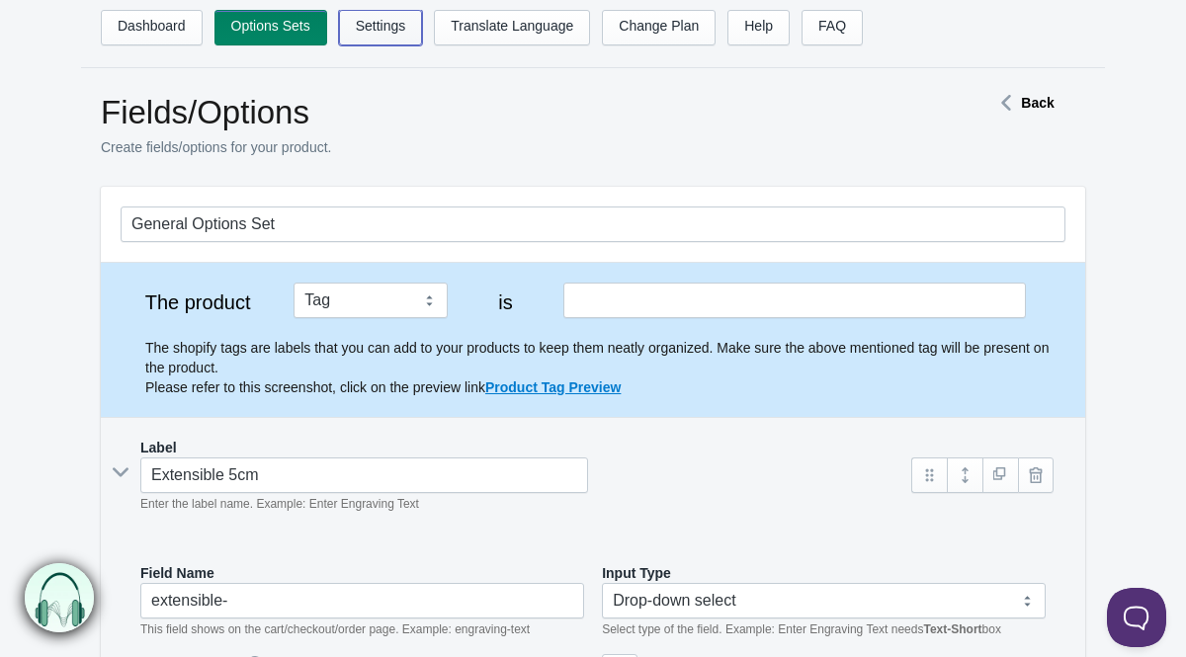
click at [399, 22] on link "Settings" at bounding box center [381, 28] width 84 height 36
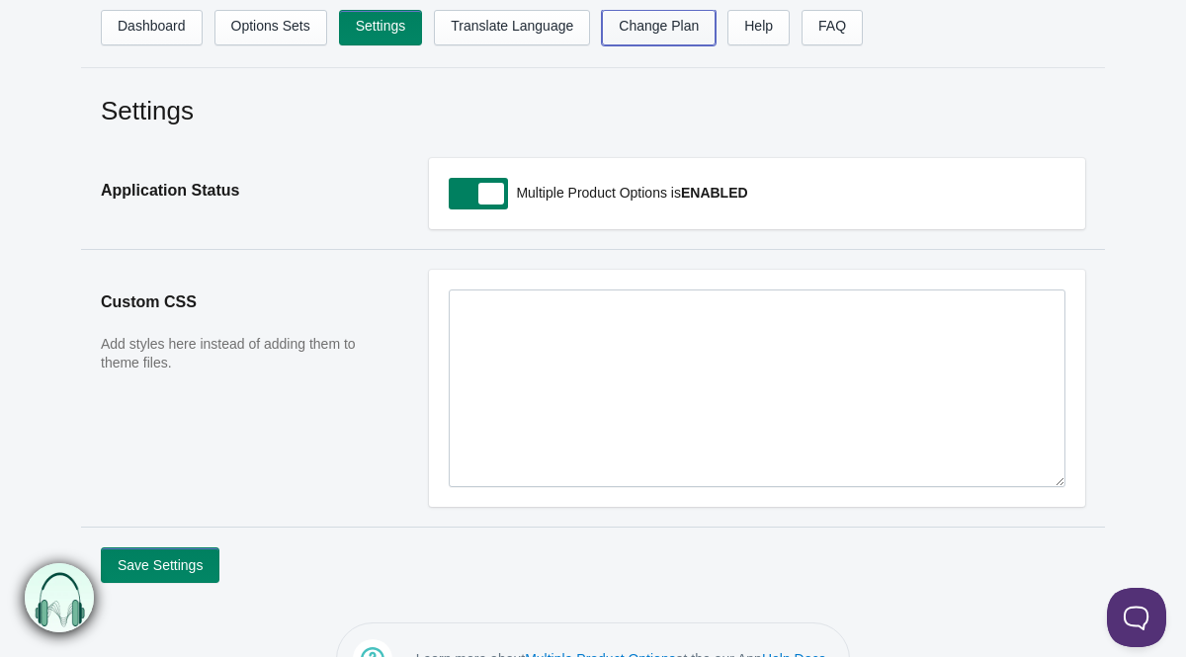
click at [682, 22] on link "Change Plan" at bounding box center [659, 28] width 114 height 36
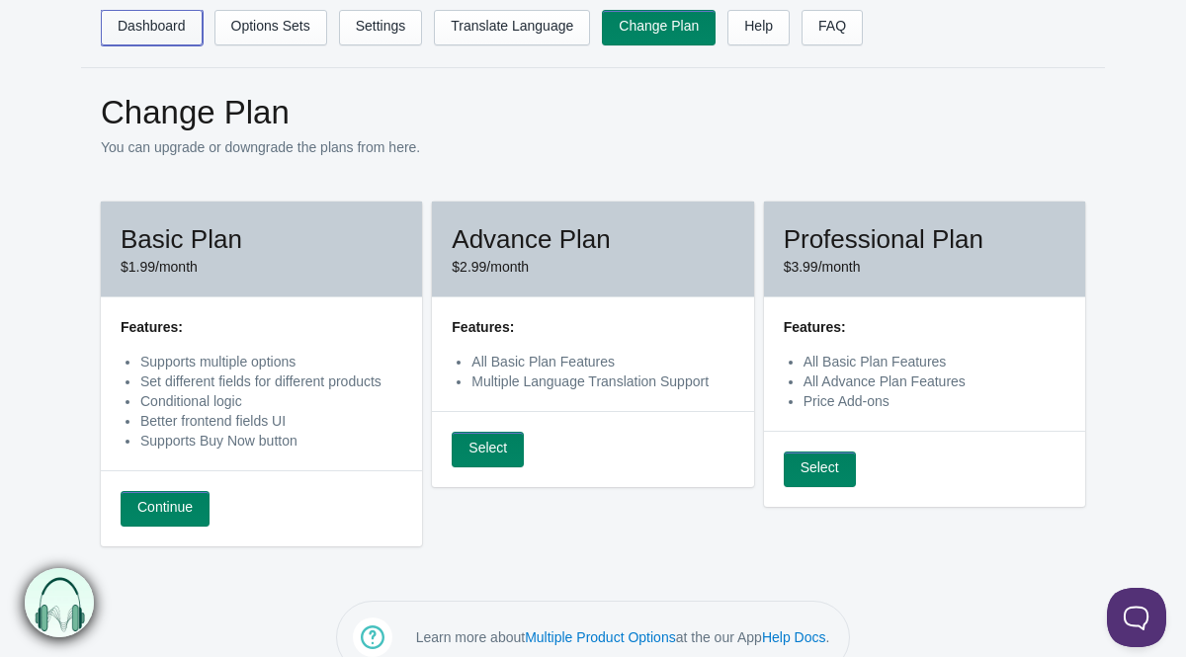
click at [145, 27] on link "Dashboard" at bounding box center [152, 28] width 102 height 36
